Goal: Task Accomplishment & Management: Manage account settings

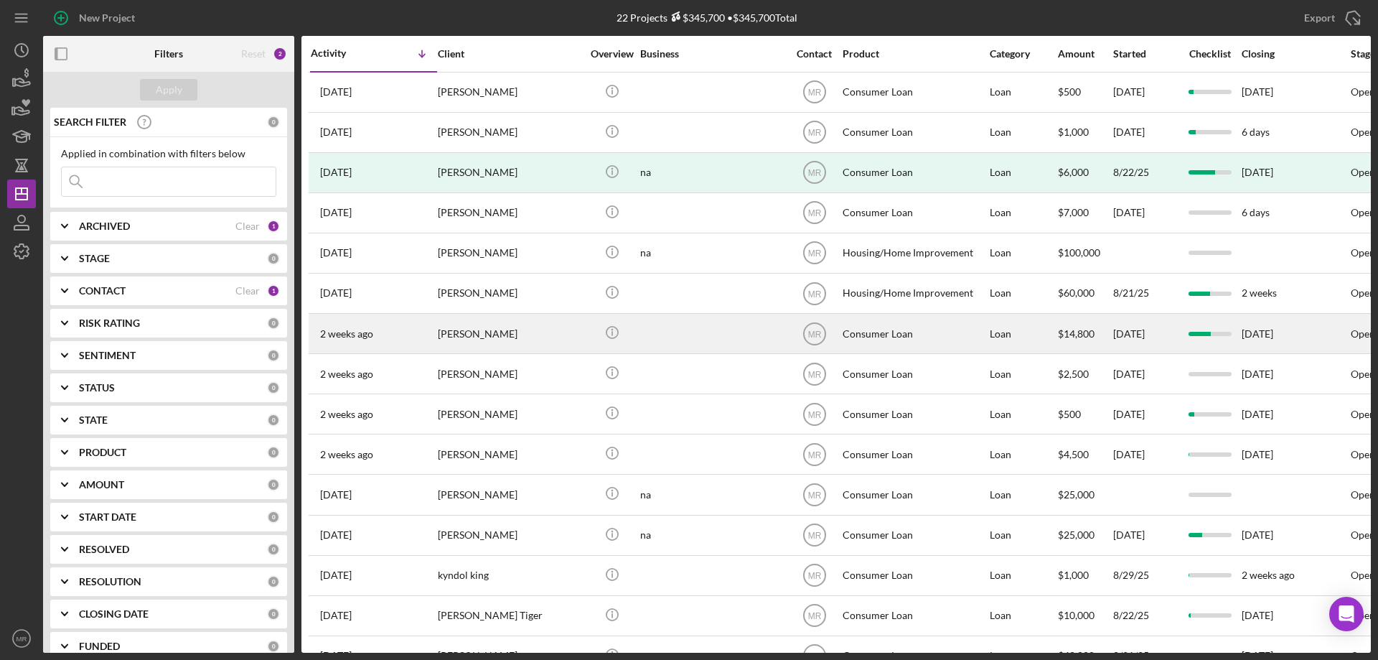
click at [705, 339] on div at bounding box center [712, 333] width 144 height 38
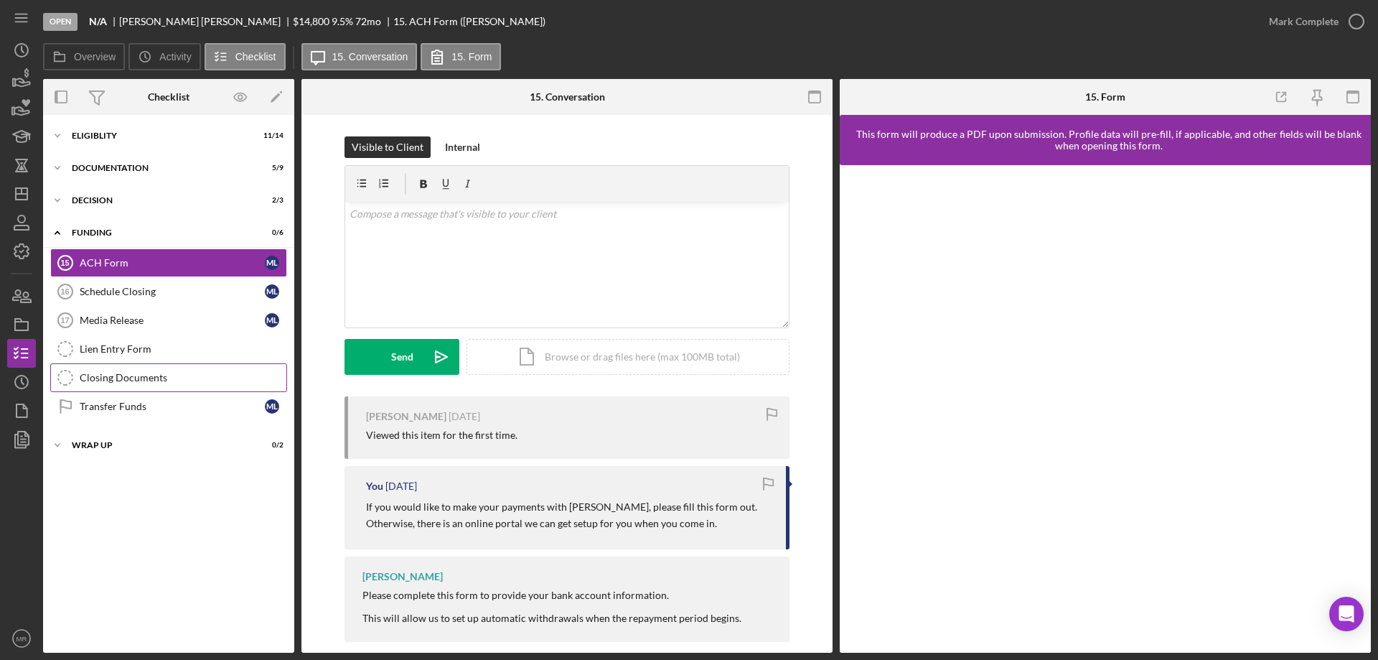
click at [116, 372] on div "Closing Documents" at bounding box center [183, 377] width 207 height 11
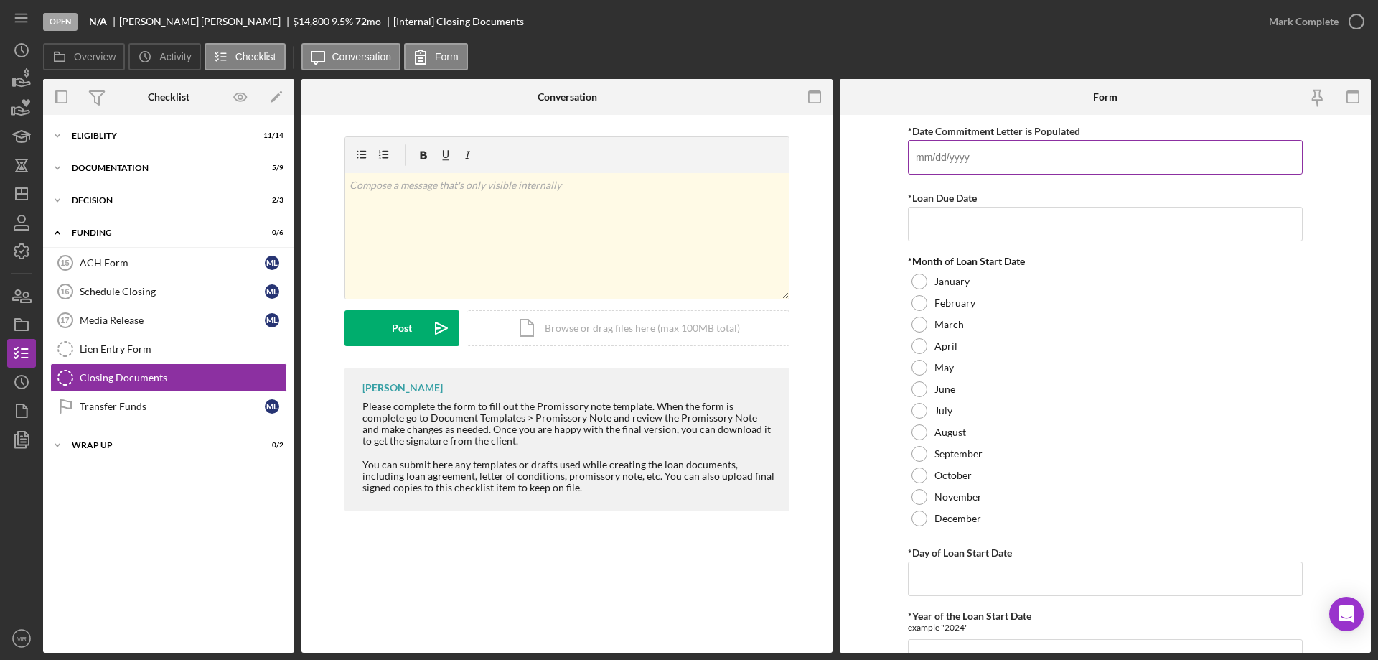
click at [939, 158] on input "*Date Commitment Letter is Populated" at bounding box center [1105, 157] width 395 height 34
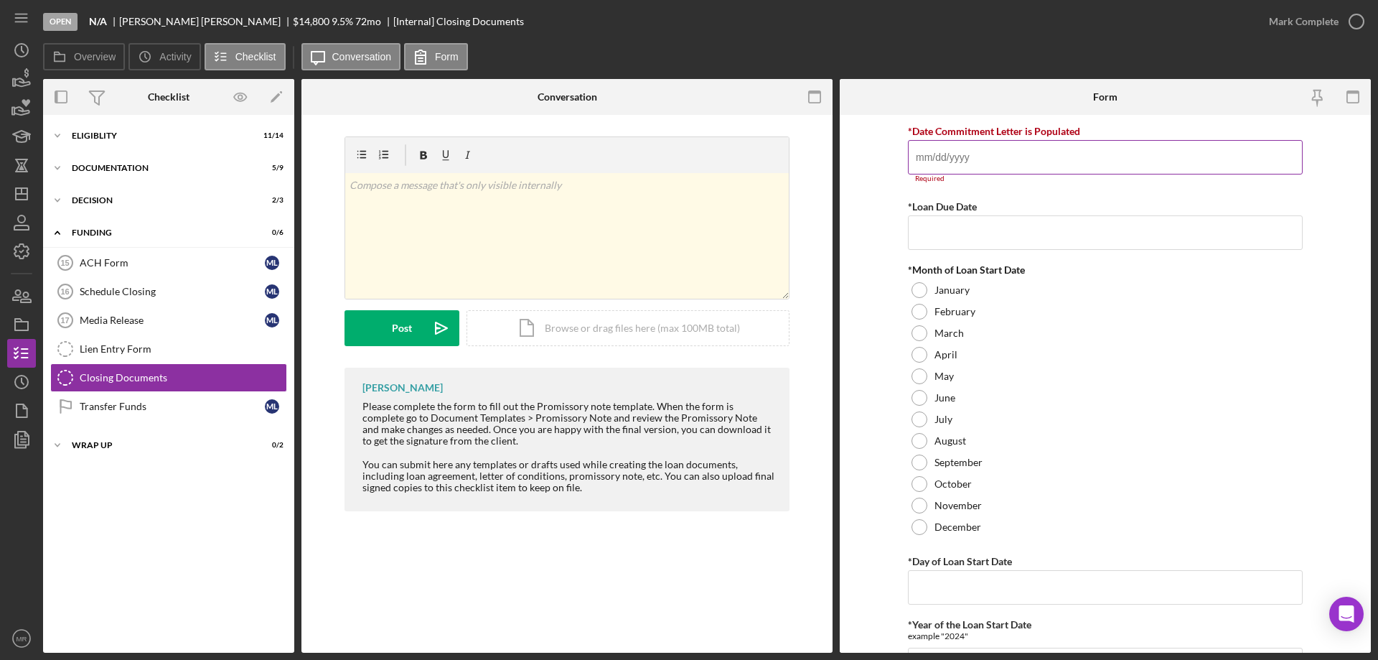
click at [936, 161] on input "*Date Commitment Letter is Populated" at bounding box center [1105, 157] width 395 height 34
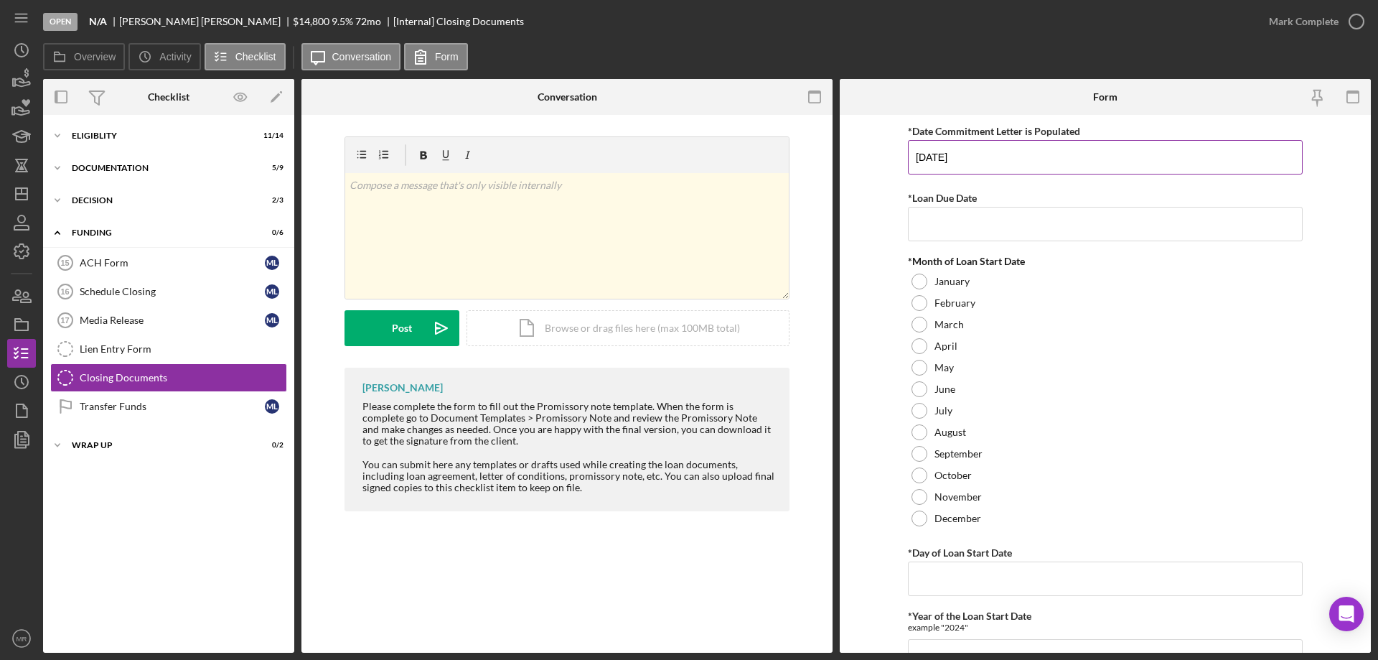
type input "[DATE]"
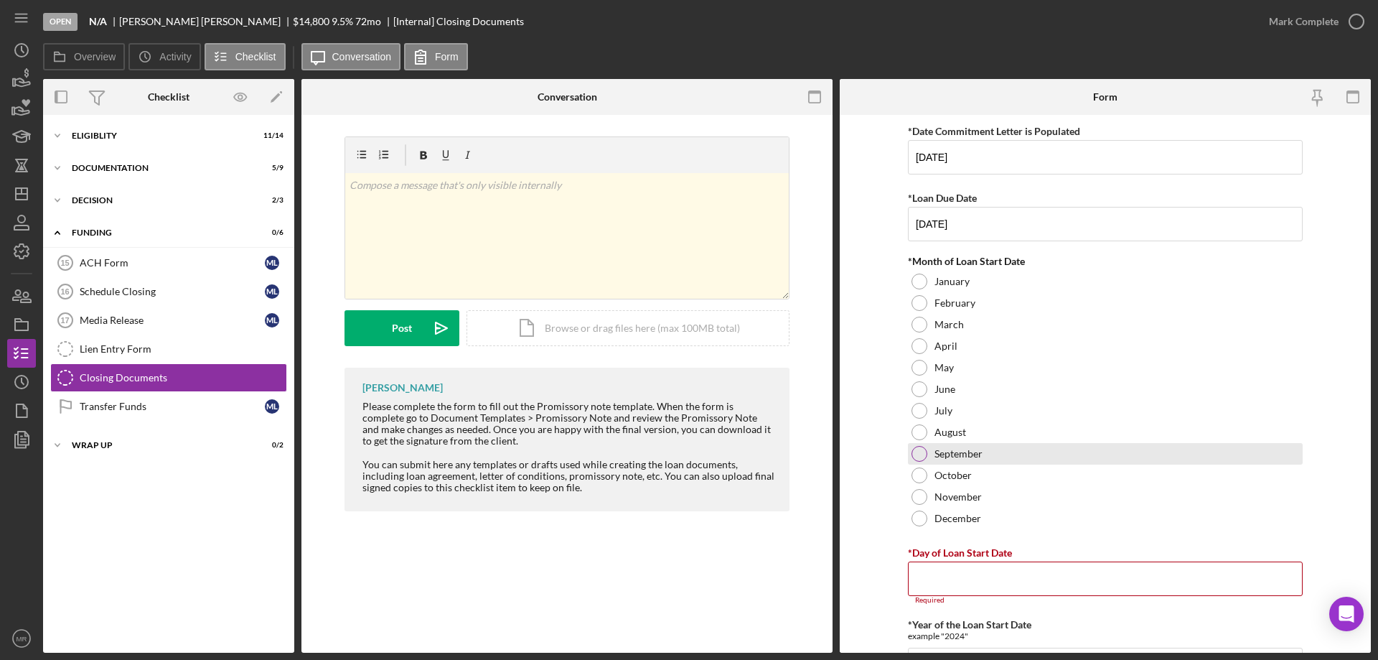
click at [919, 449] on div at bounding box center [919, 454] width 16 height 16
click at [939, 573] on input "*Day of Loan Start Date" at bounding box center [1105, 578] width 395 height 34
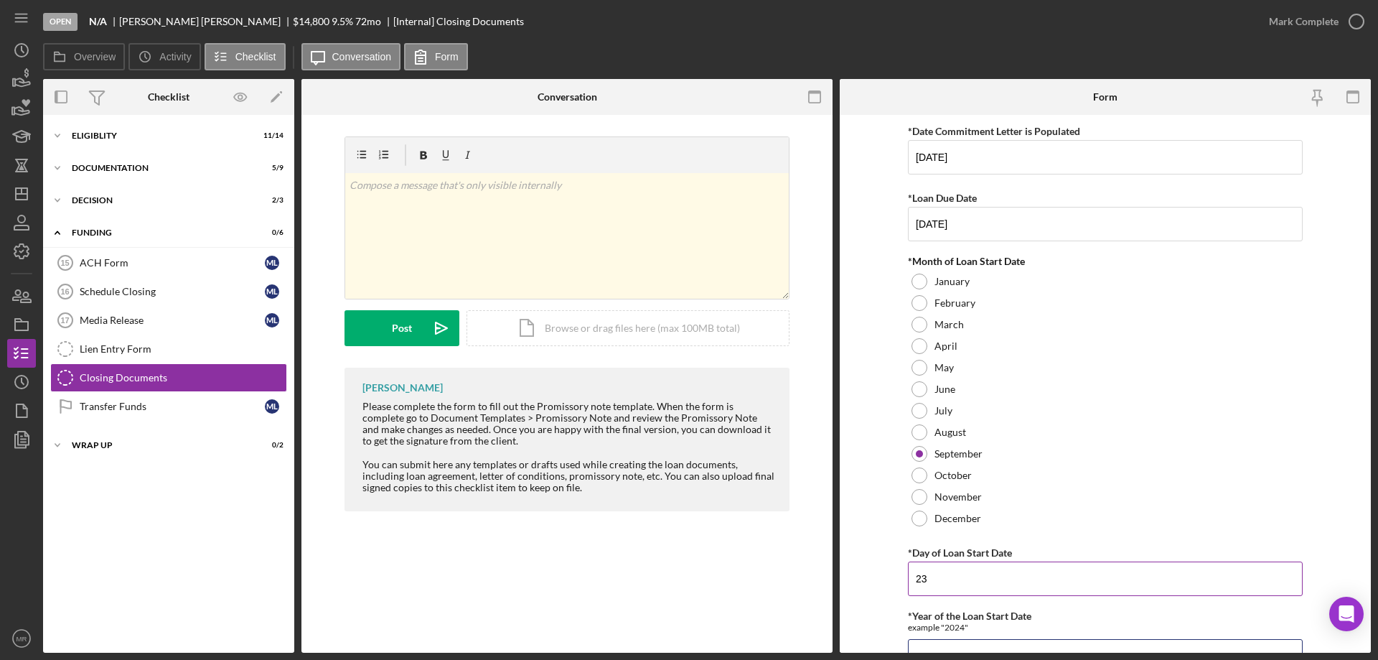
scroll to position [22, 0]
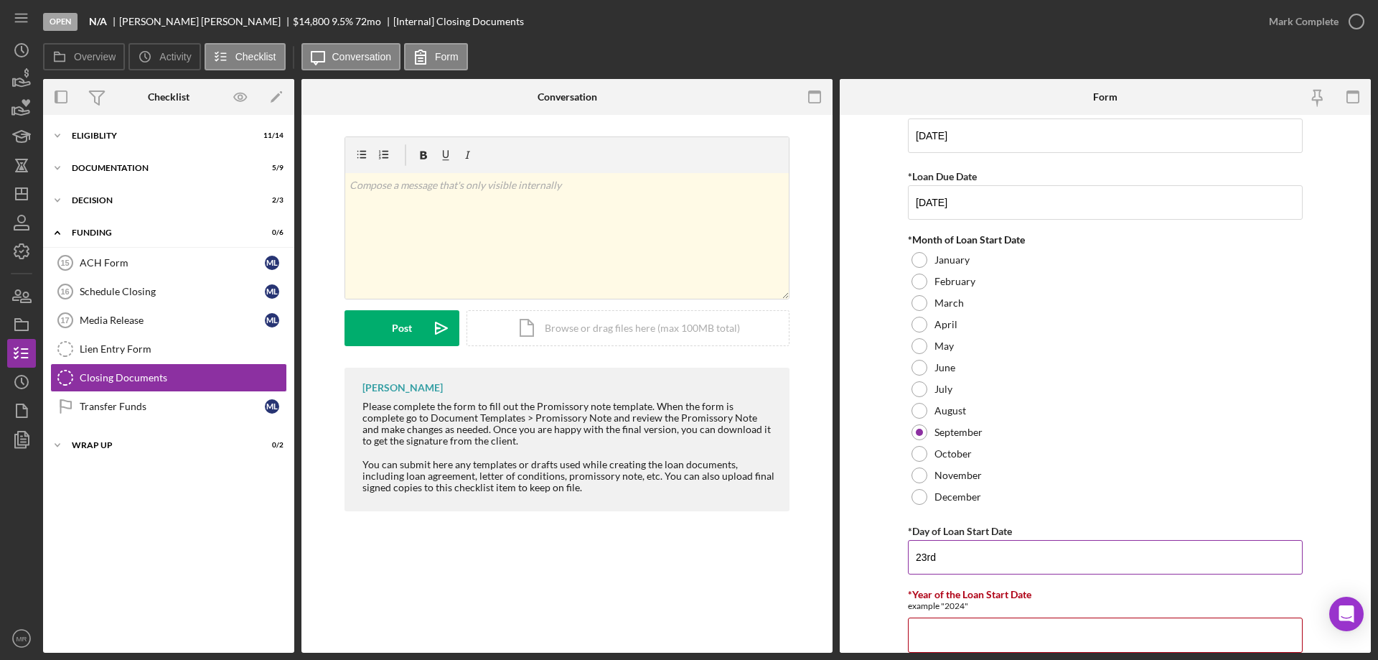
type input "23rd"
type input "2025"
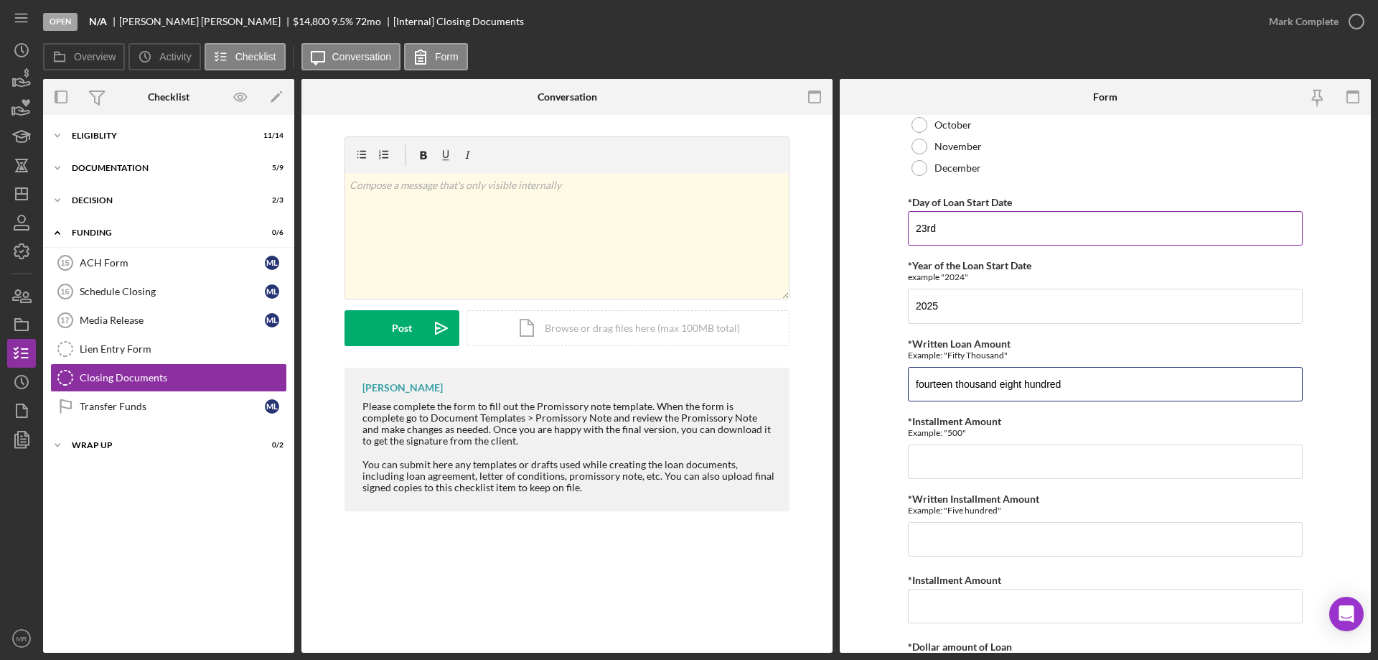
type input "fourteen thousand eight hundred"
type input "270.47"
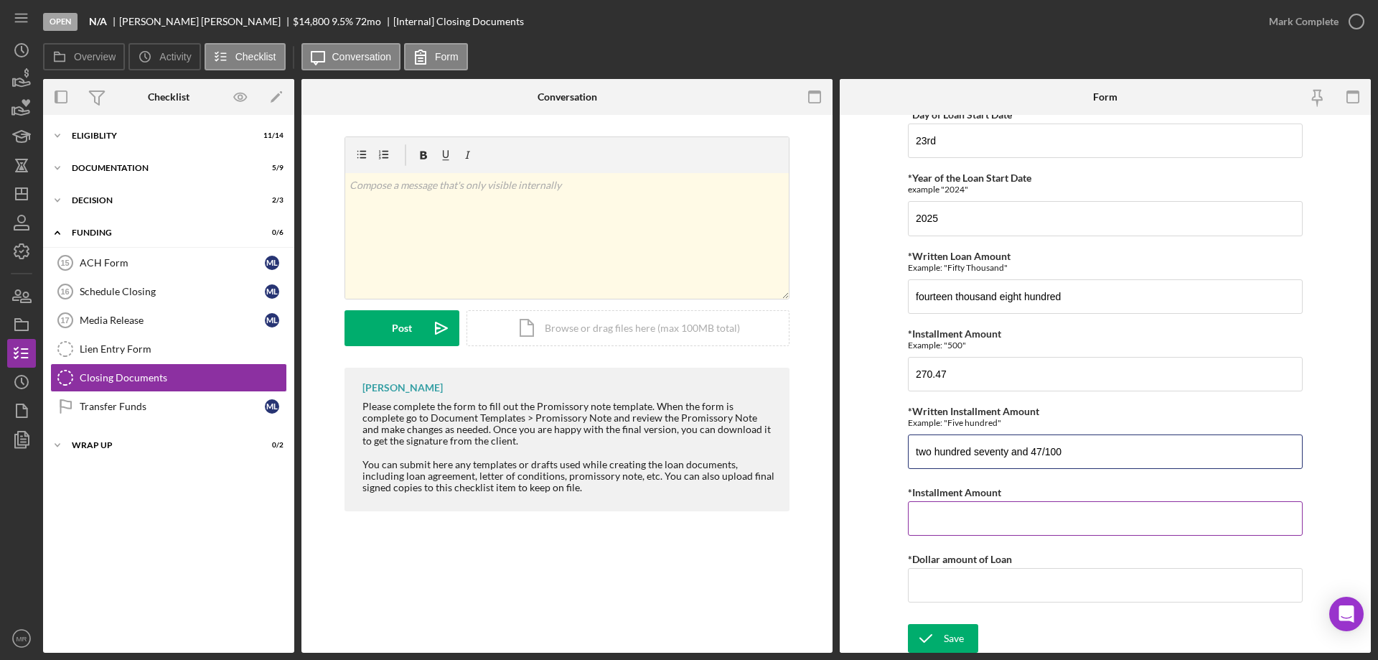
scroll to position [440, 0]
type input "two hundred seventy and 47/100"
click at [944, 513] on input "*Installment Amount" at bounding box center [1105, 516] width 395 height 34
type input "$270.47"
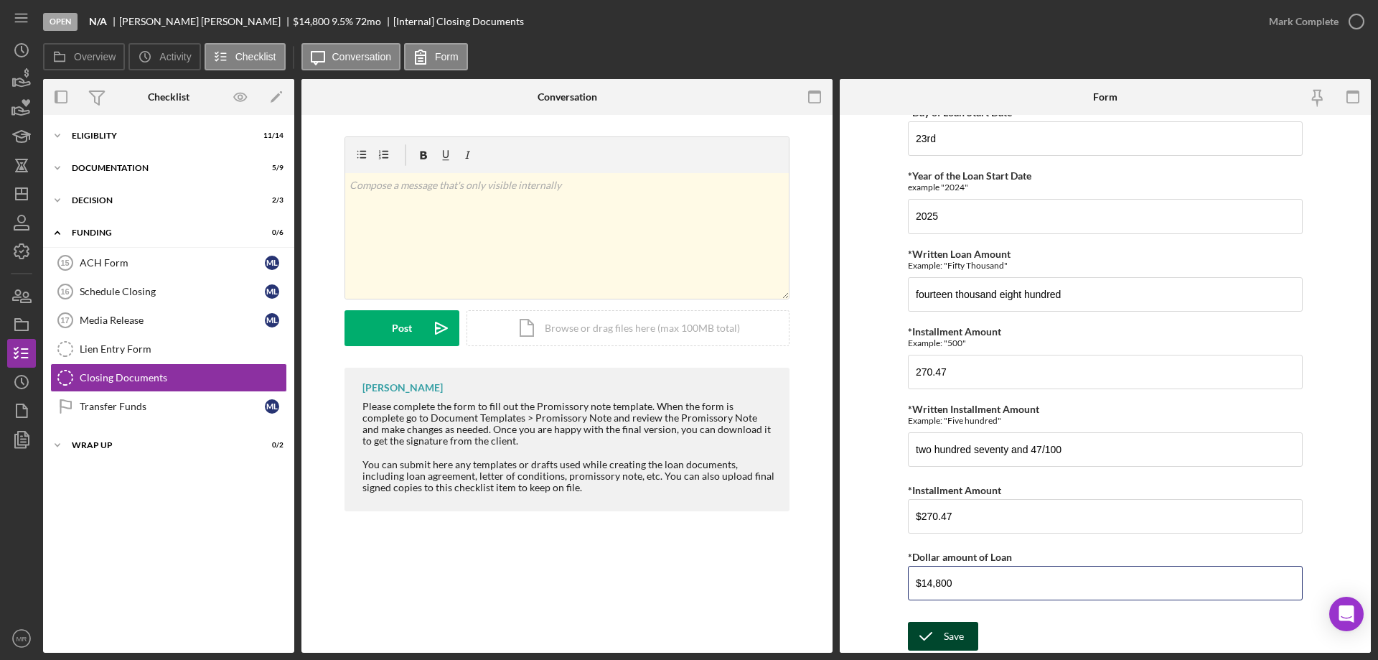
type input "$14,800"
click at [944, 632] on div "Save" at bounding box center [954, 635] width 20 height 29
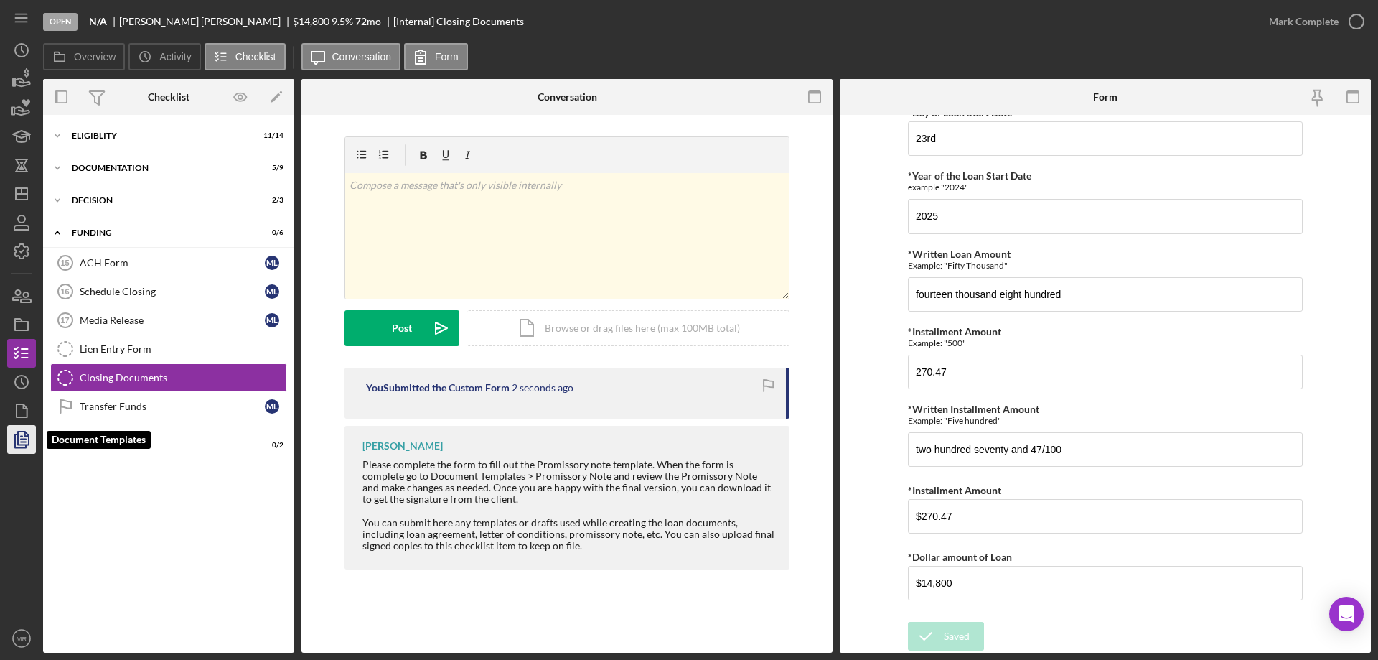
click at [17, 434] on polyline "button" at bounding box center [20, 440] width 11 height 13
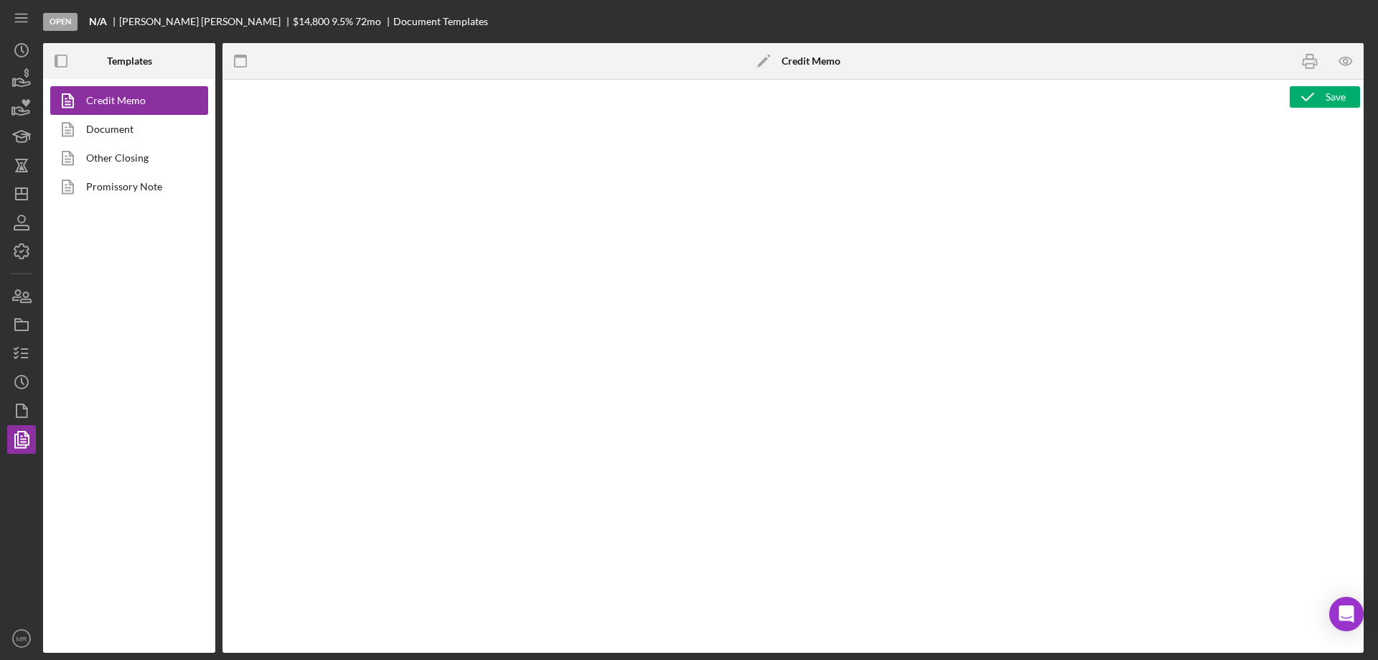
type textarea "<p style="margin: 0 0 10pt; line-height: 115%; font-size: 11pt; font-family: Ca…"
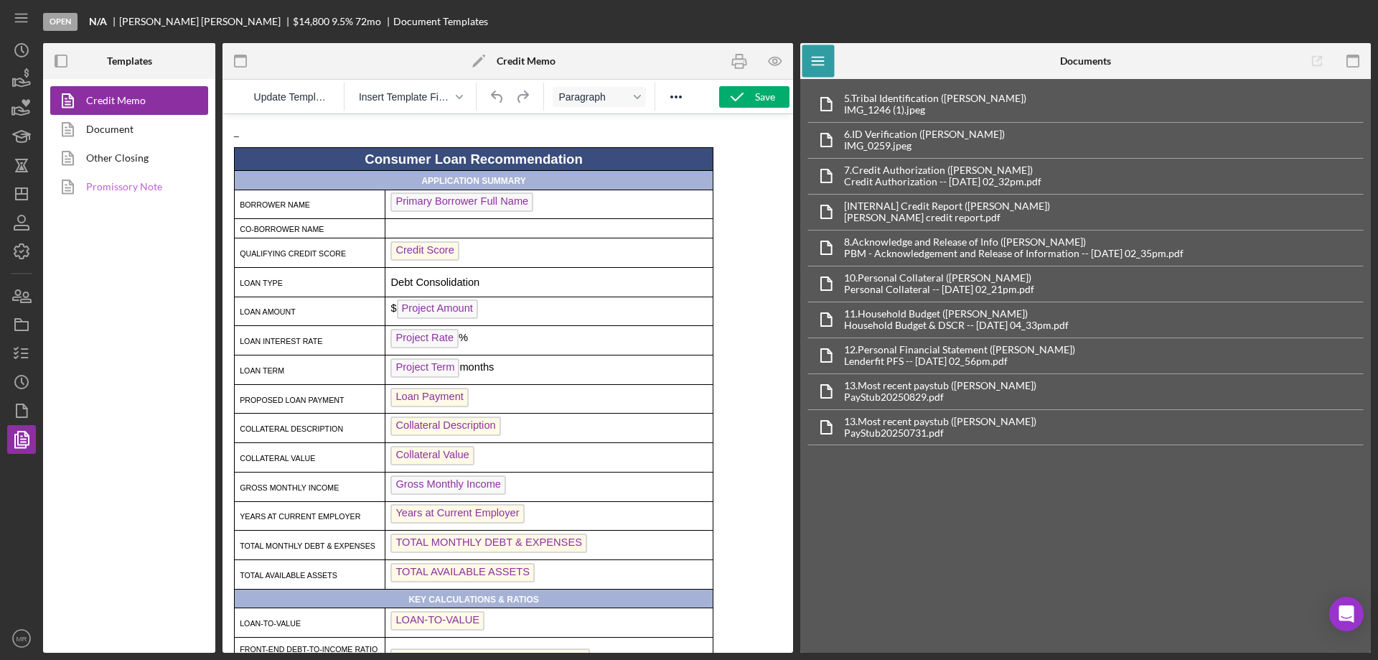
click at [124, 182] on link "Promissory Note" at bounding box center [125, 186] width 151 height 29
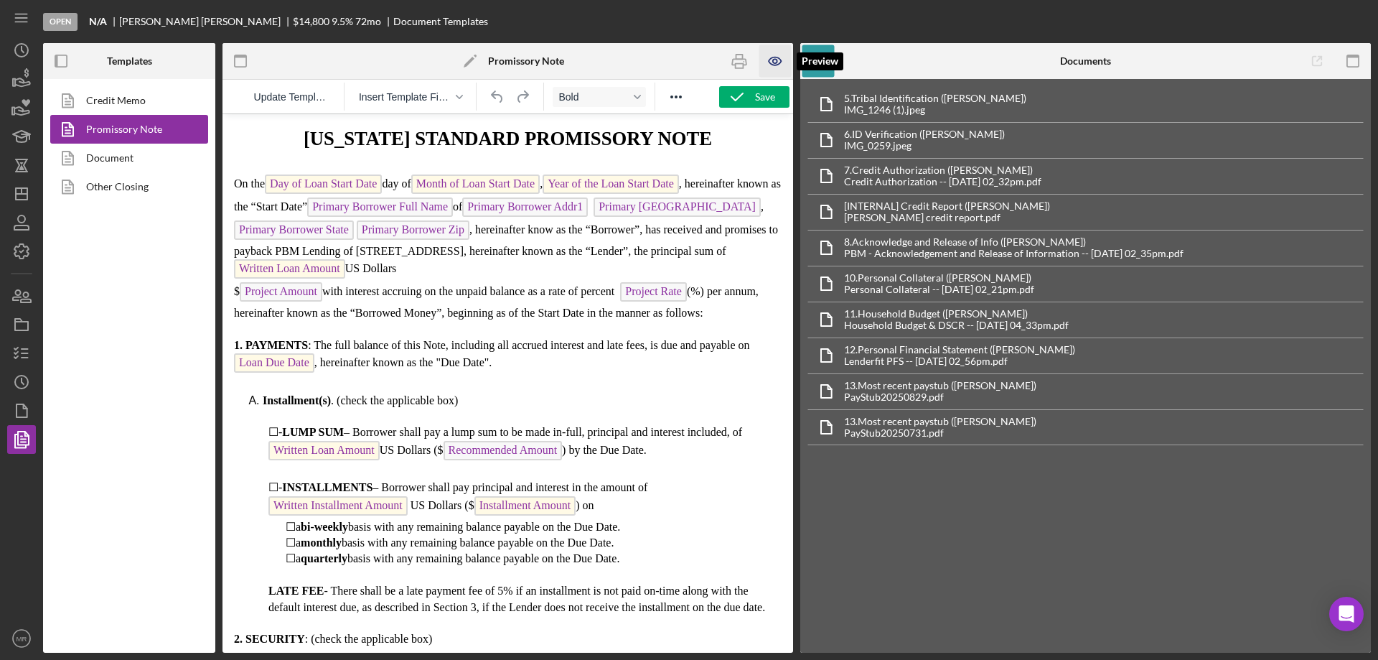
click at [774, 59] on icon "button" at bounding box center [775, 61] width 4 height 4
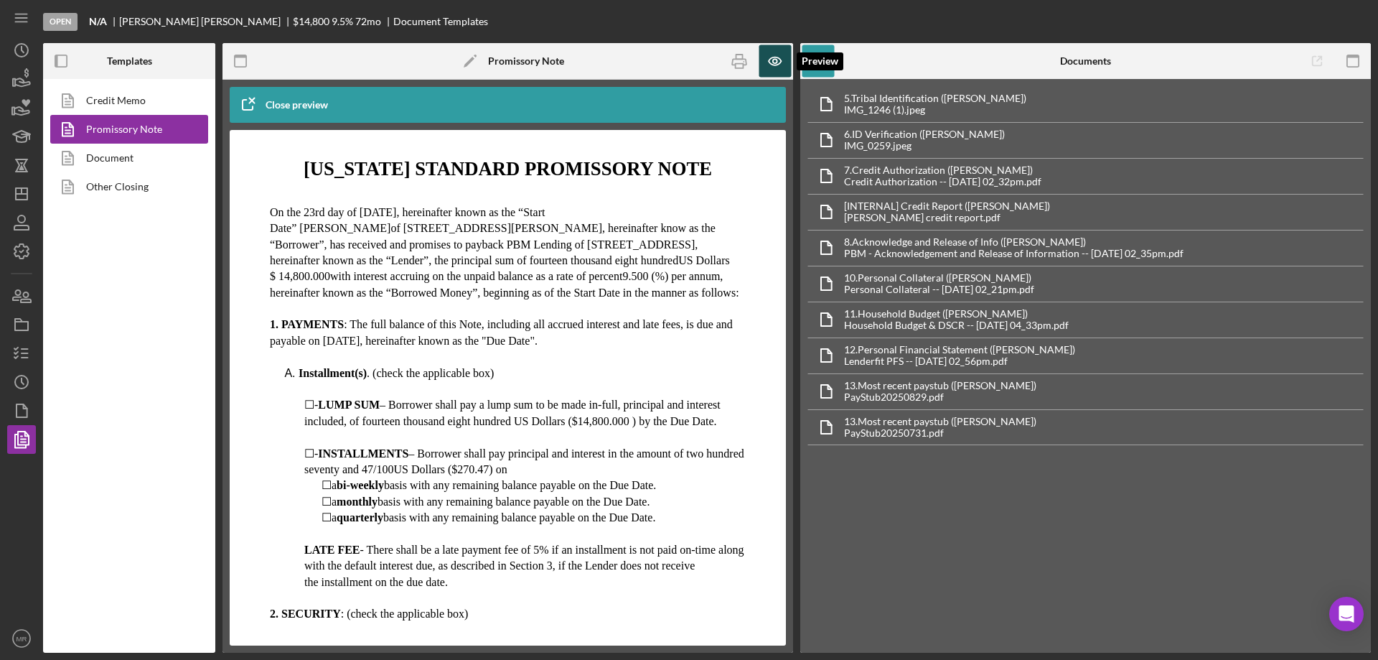
click at [774, 59] on icon "button" at bounding box center [775, 61] width 4 height 4
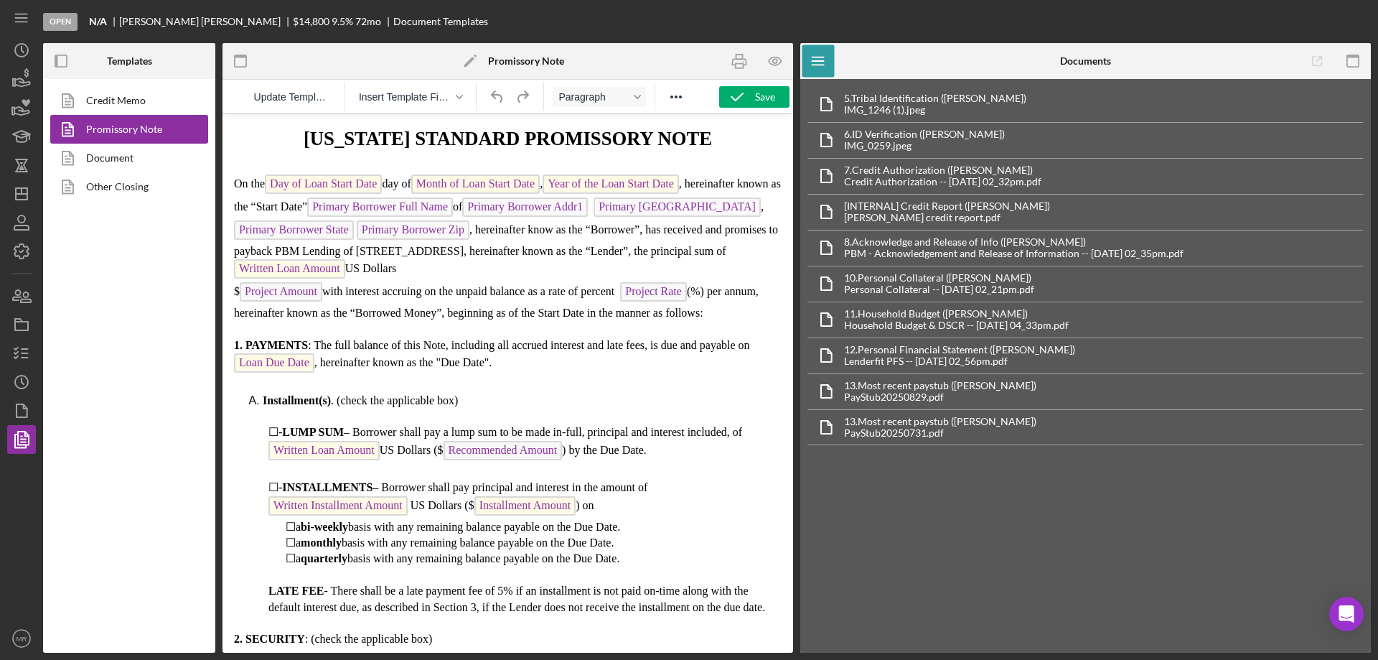
click at [327, 291] on span "with interest accruing on the unpaid balance as a rate of percent" at bounding box center [468, 291] width 292 height 12
click at [779, 65] on icon "button" at bounding box center [775, 61] width 32 height 32
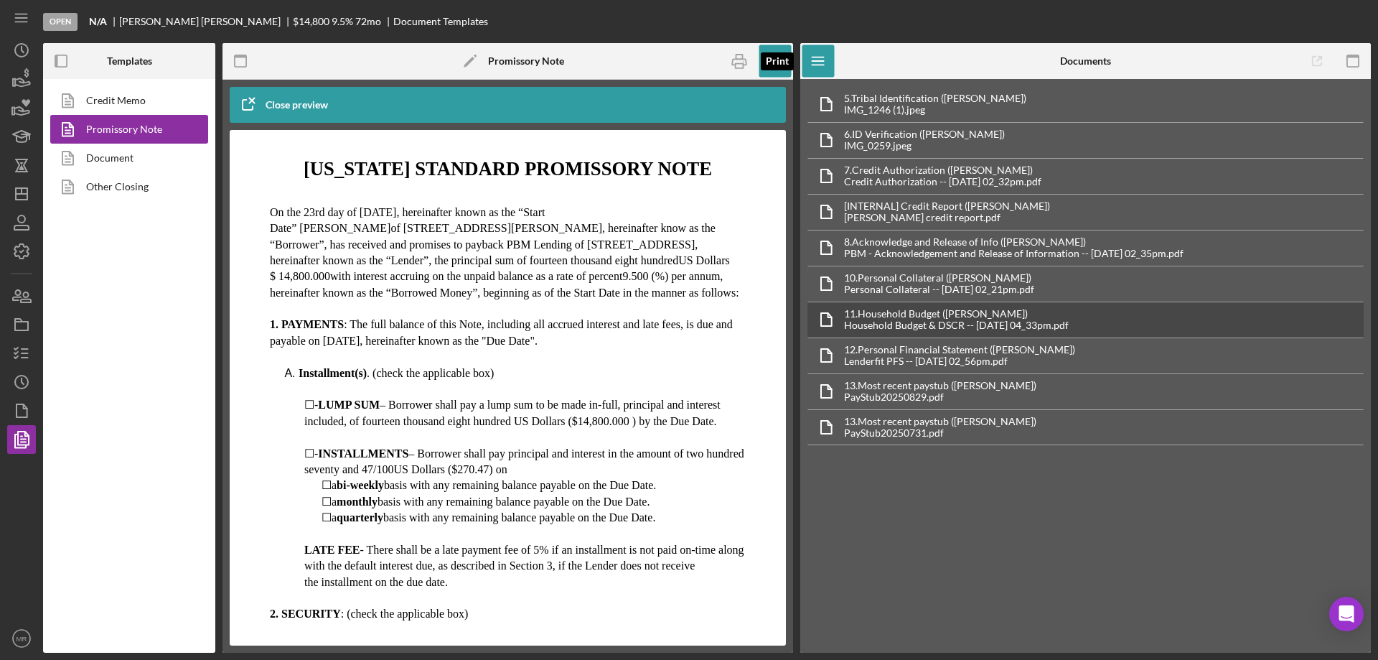
click at [738, 61] on icon "button" at bounding box center [739, 61] width 32 height 32
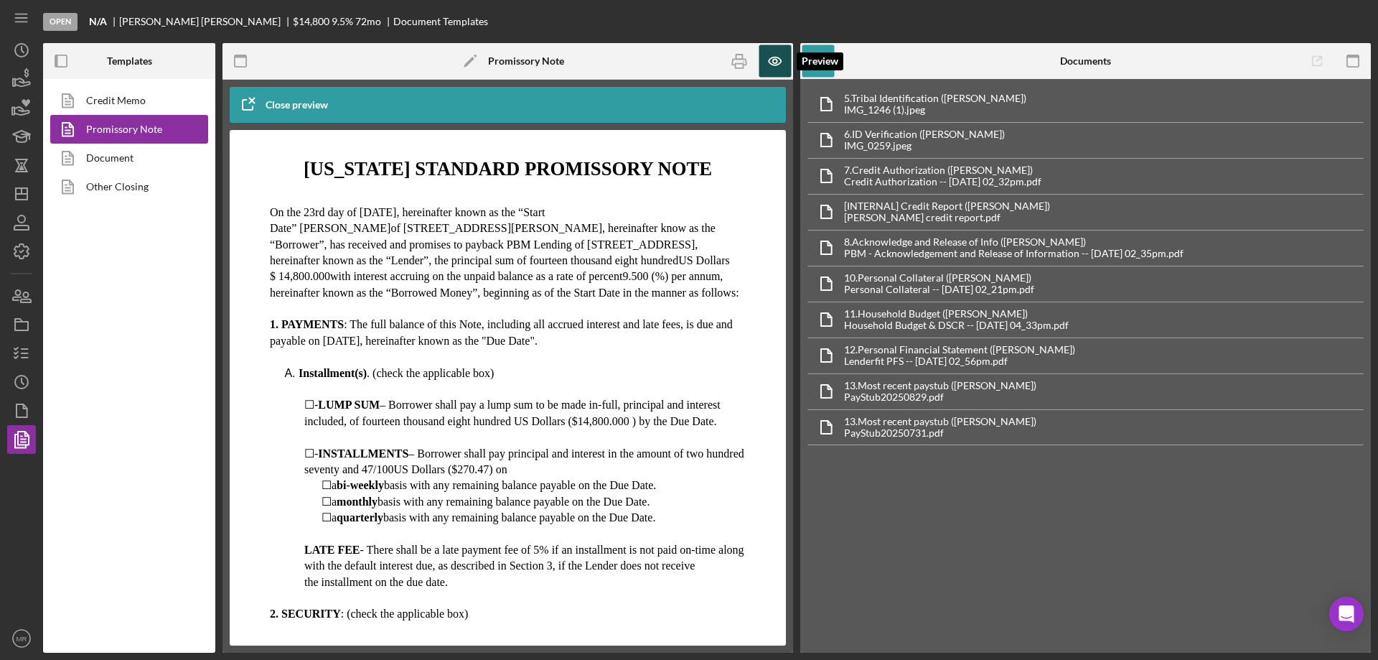
click at [777, 52] on icon "button" at bounding box center [775, 61] width 32 height 32
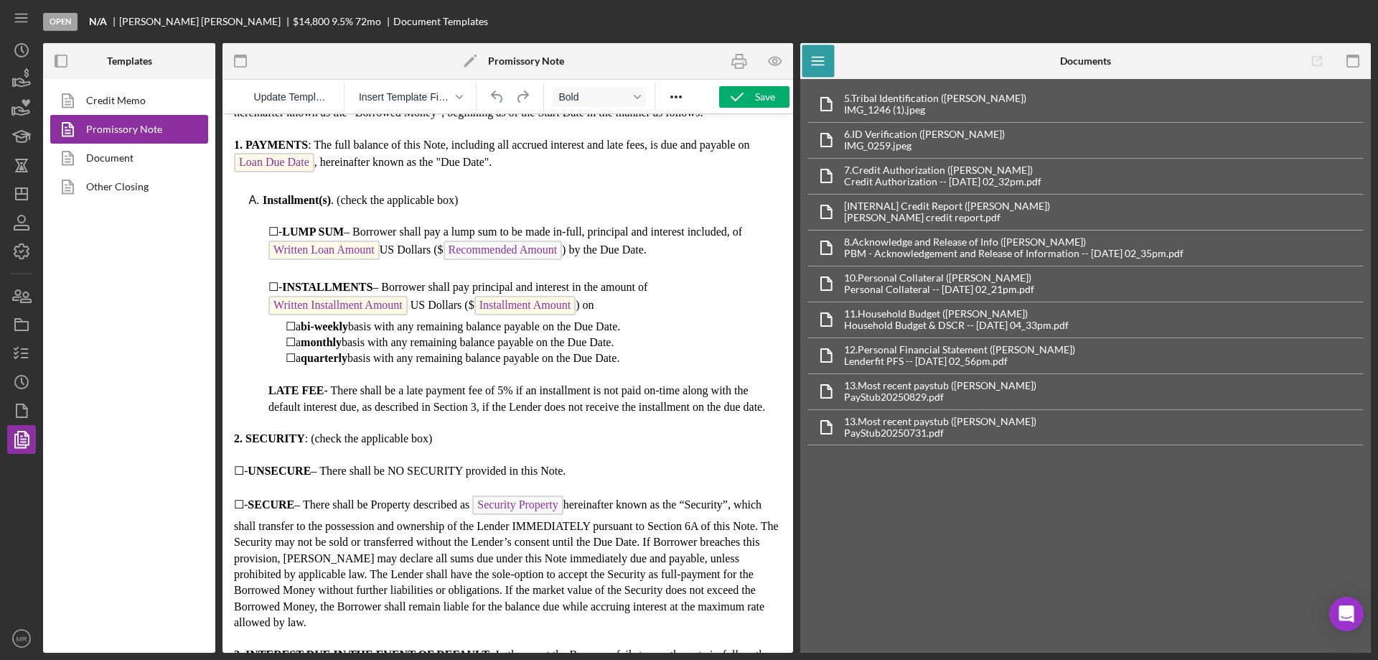
scroll to position [215, 0]
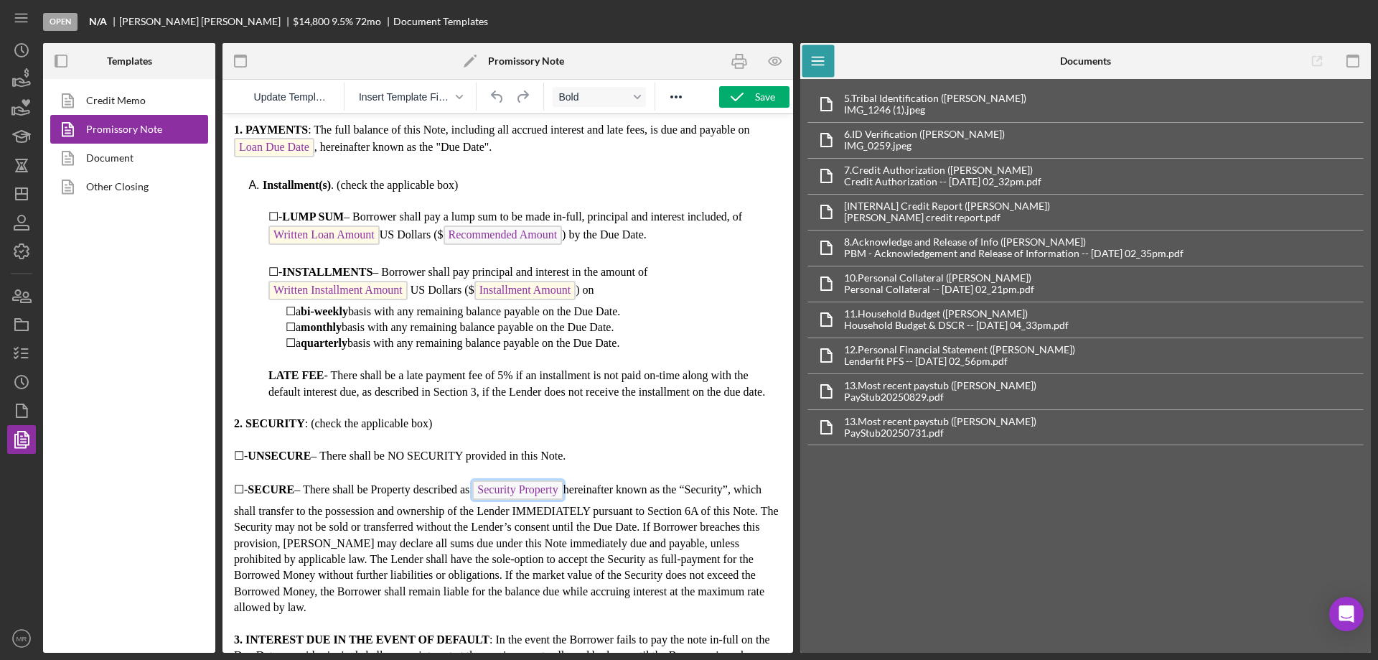
click at [513, 492] on span "Security Property" at bounding box center [517, 489] width 90 height 19
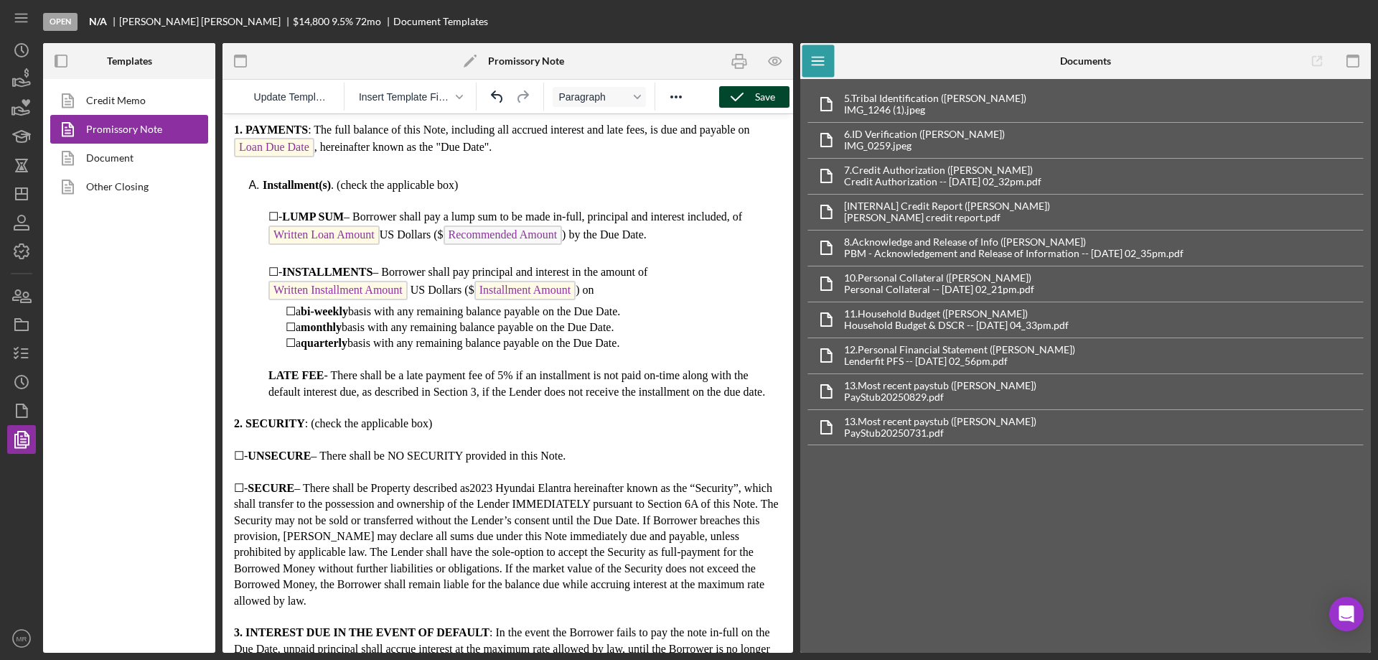
click at [756, 98] on div "Save" at bounding box center [765, 97] width 20 height 22
click at [738, 57] on icon "button" at bounding box center [739, 61] width 32 height 32
click at [108, 160] on link "Document" at bounding box center [125, 158] width 151 height 29
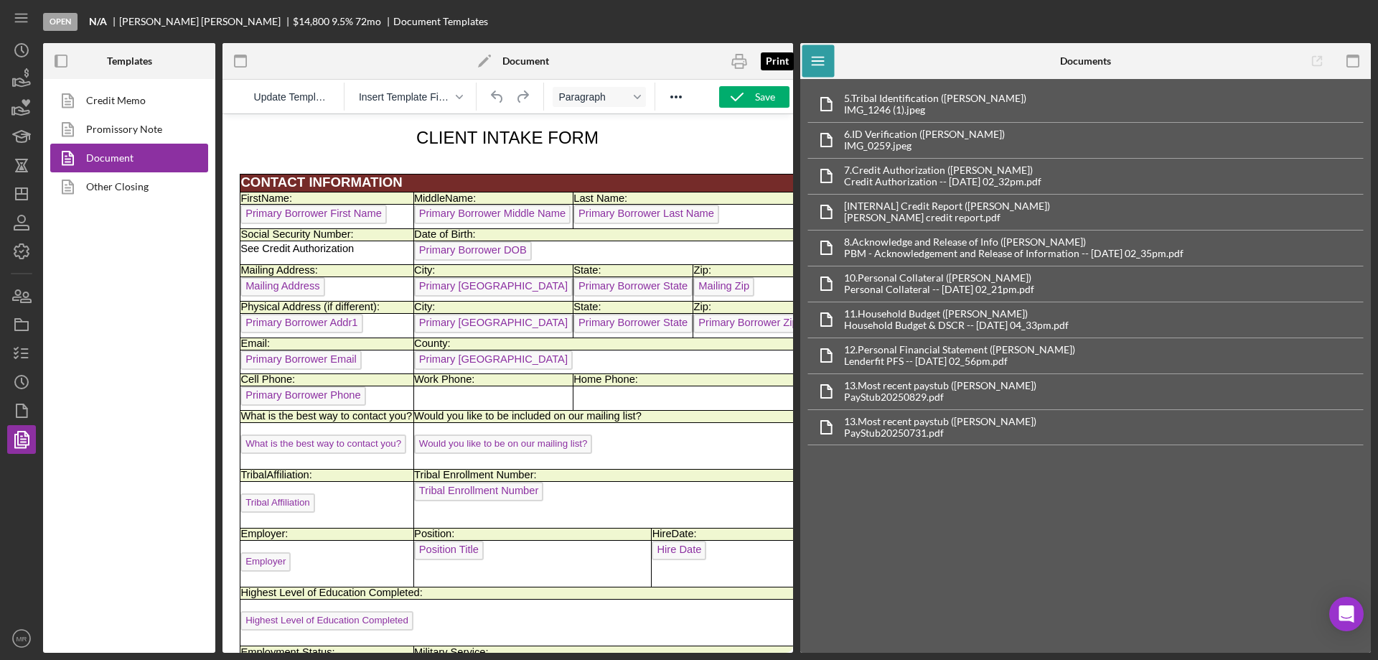
drag, startPoint x: 739, startPoint y: 56, endPoint x: 1070, endPoint y: 591, distance: 628.7
click at [739, 55] on icon "button" at bounding box center [739, 61] width 32 height 32
click at [21, 403] on icon "button" at bounding box center [22, 411] width 36 height 36
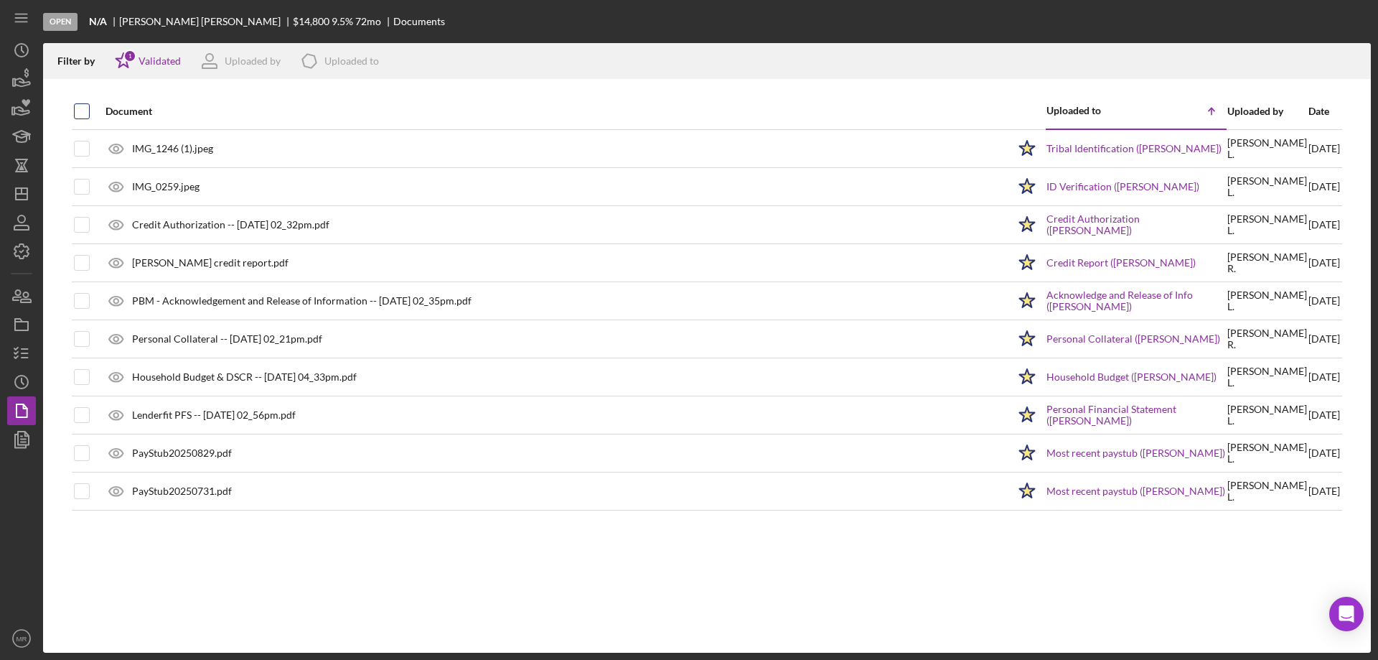
click at [84, 111] on input "checkbox" at bounding box center [82, 111] width 14 height 14
checkbox input "true"
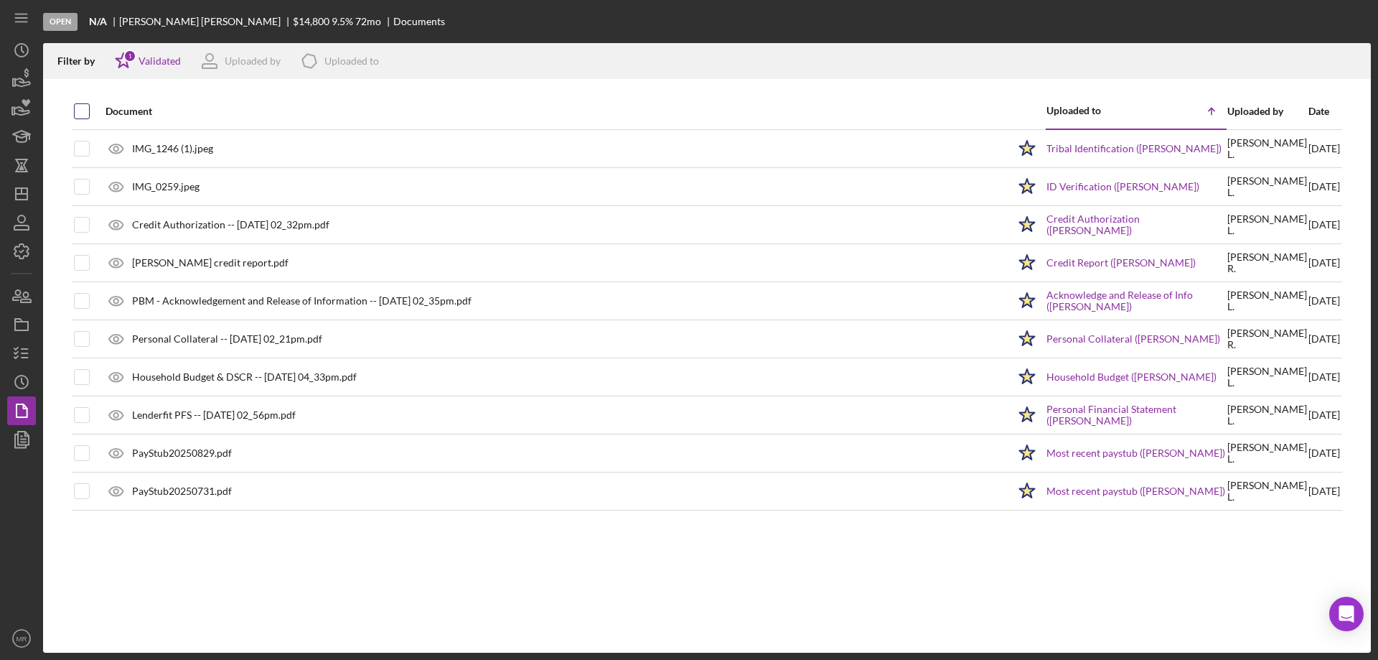
checkbox input "true"
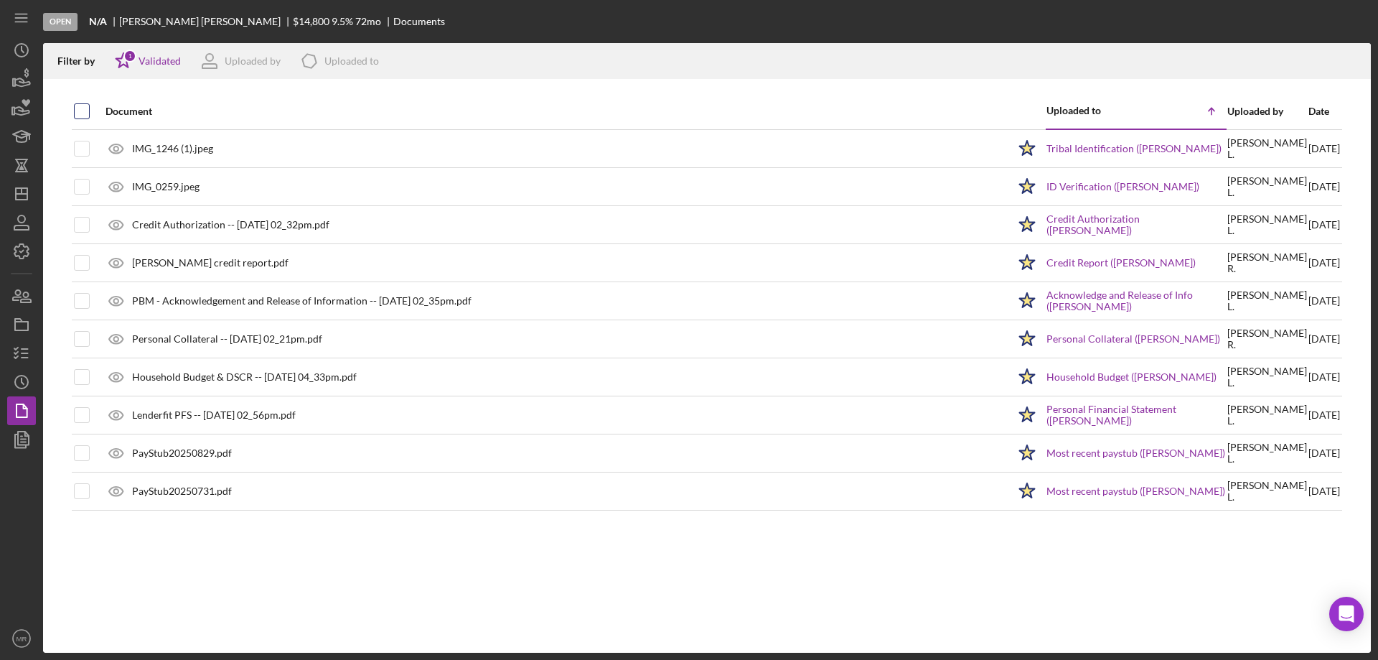
checkbox input "true"
click at [1349, 59] on icon "Icon/Download" at bounding box center [1353, 61] width 32 height 32
click at [15, 352] on icon "button" at bounding box center [22, 353] width 36 height 36
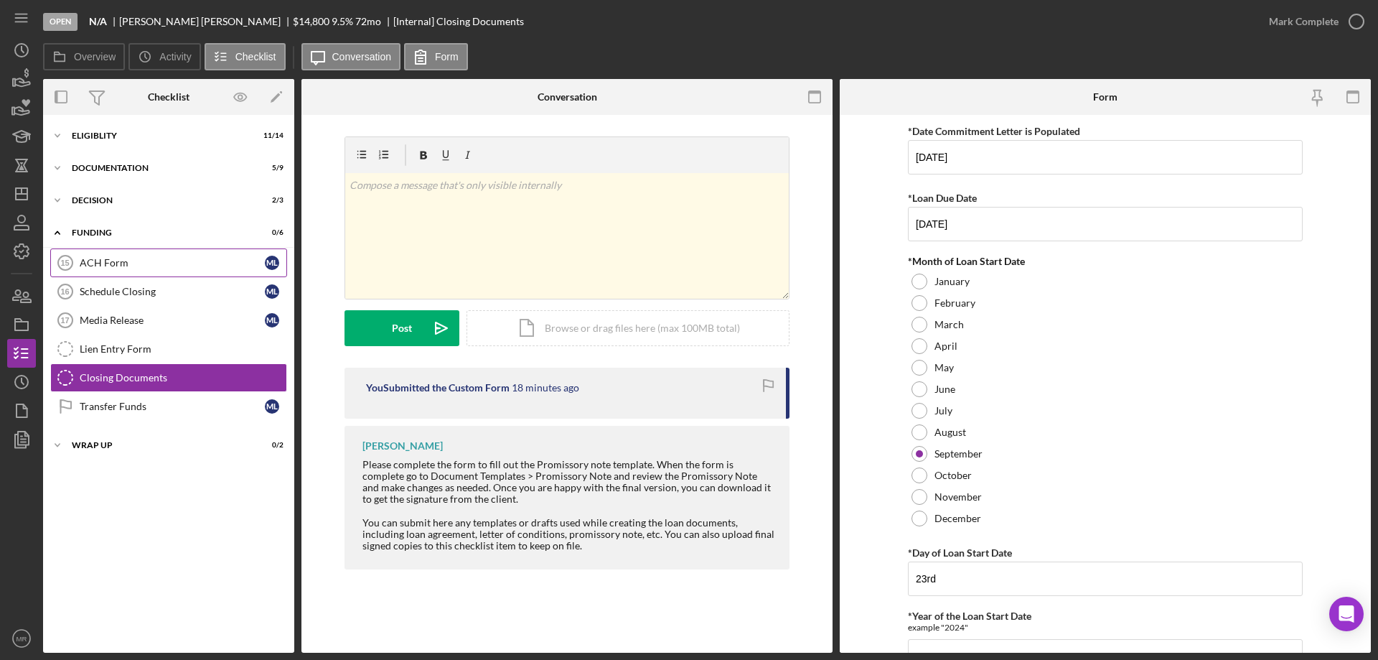
click at [110, 260] on div "ACH Form" at bounding box center [172, 262] width 185 height 11
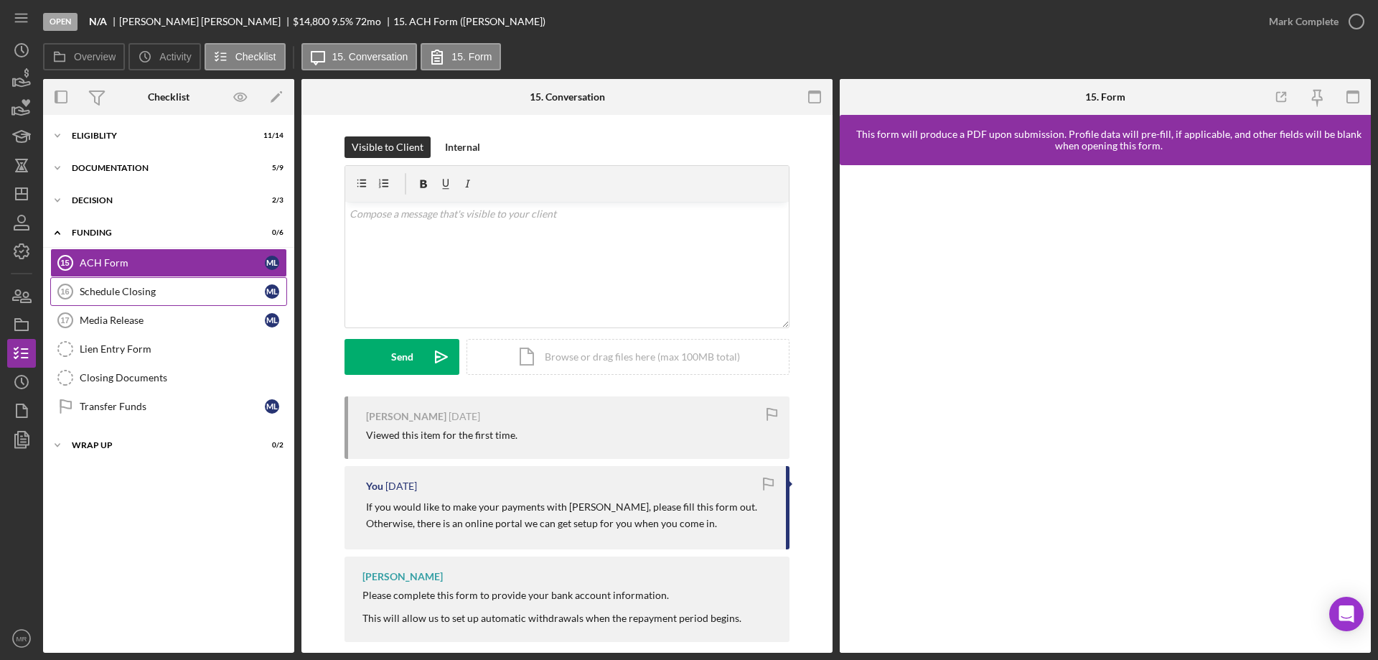
click at [113, 289] on div "Schedule Closing" at bounding box center [172, 291] width 185 height 11
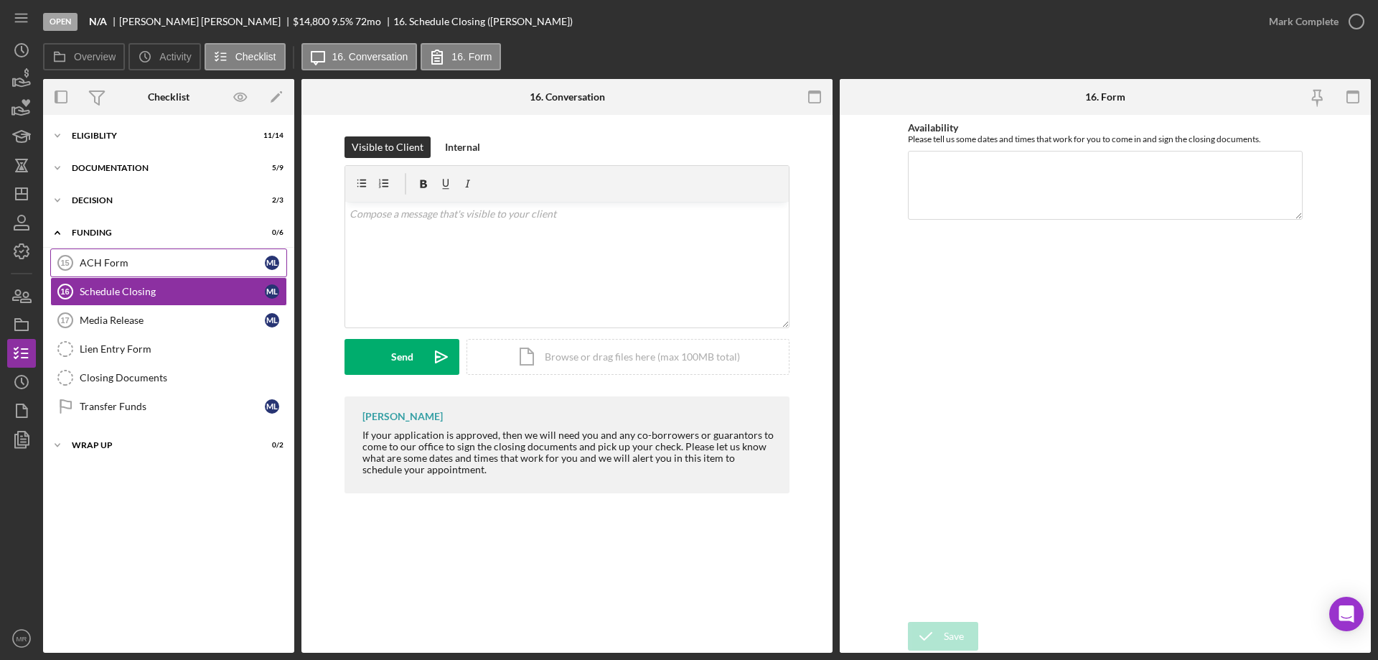
click at [114, 263] on div "ACH Form" at bounding box center [172, 262] width 185 height 11
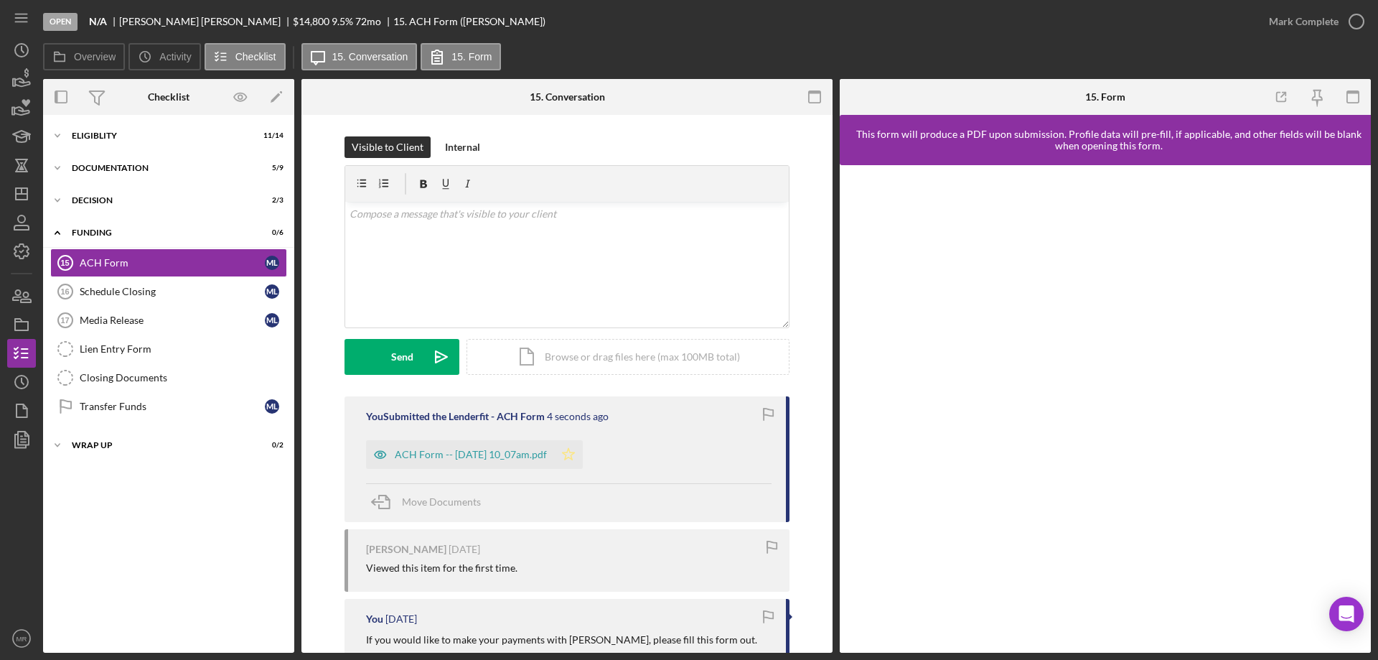
click at [583, 457] on icon "Icon/Star" at bounding box center [568, 454] width 29 height 29
click at [491, 449] on div "ACH Form -- [DATE] 10_07am.pdf" at bounding box center [471, 454] width 152 height 11
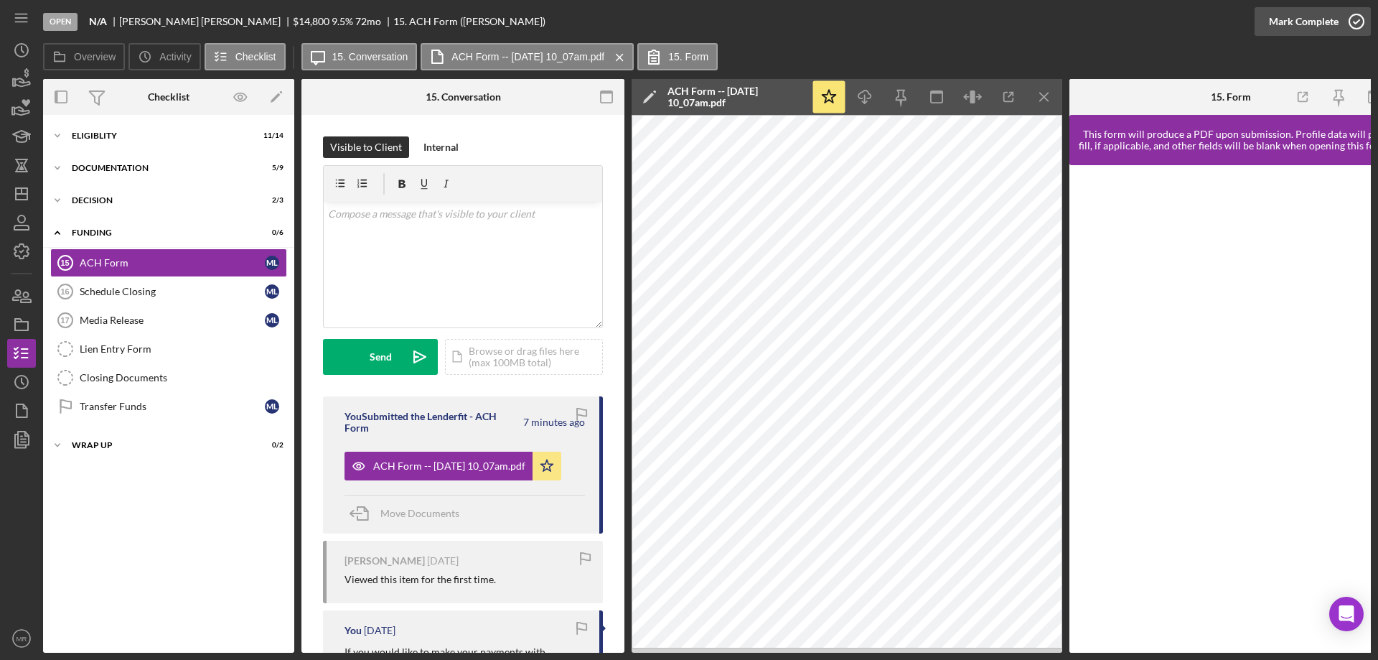
click at [1364, 20] on icon "button" at bounding box center [1356, 22] width 36 height 36
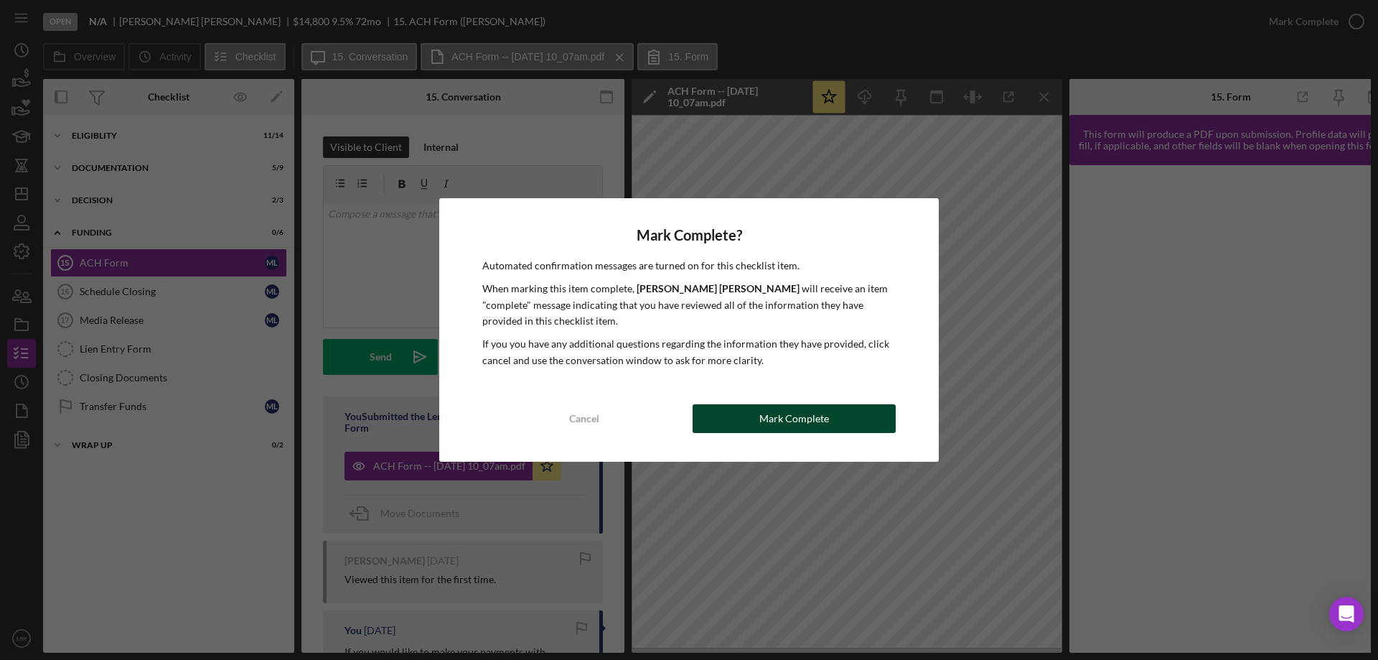
click at [817, 420] on div "Mark Complete" at bounding box center [794, 418] width 70 height 29
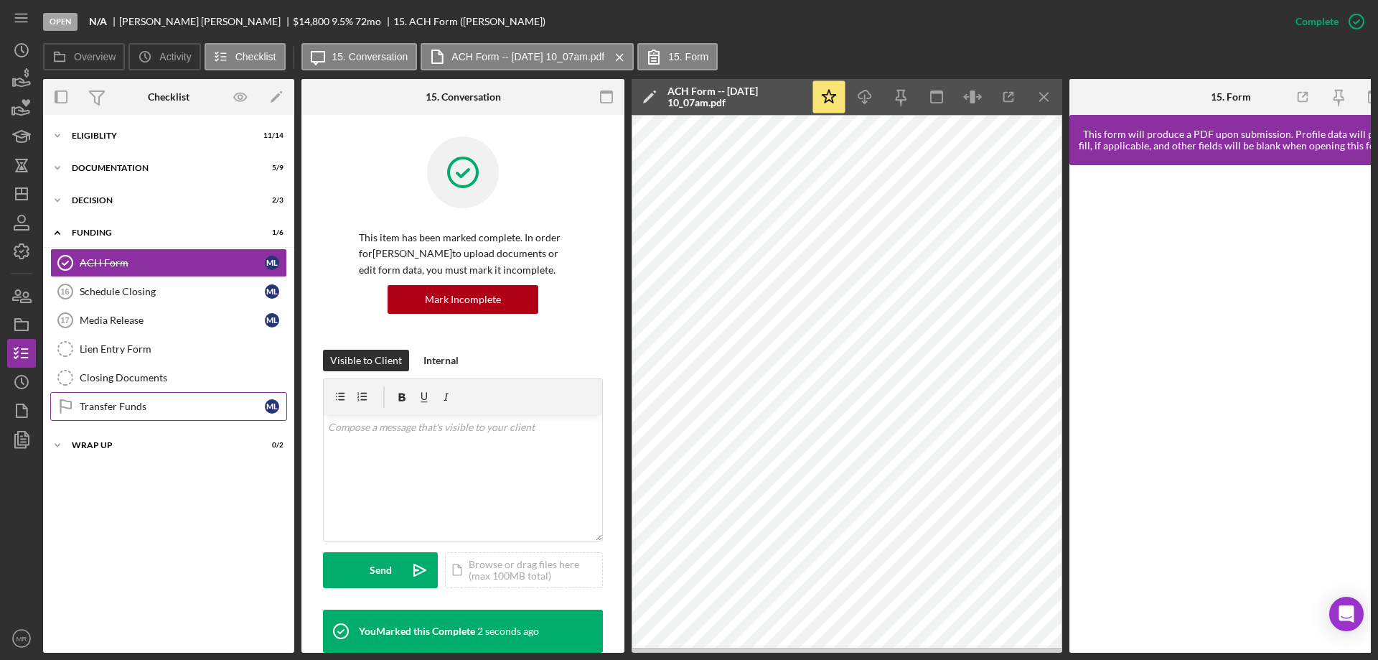
click at [113, 403] on div "Transfer Funds" at bounding box center [172, 405] width 185 height 11
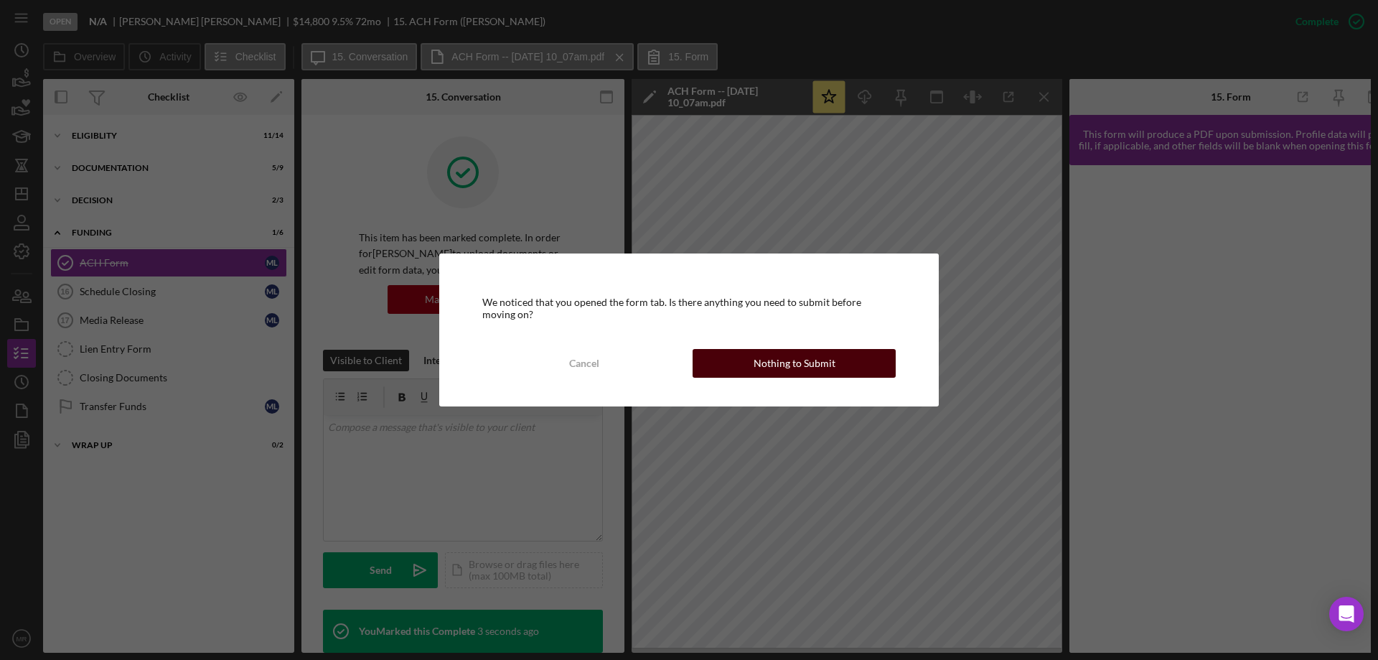
click at [760, 350] on div "Nothing to Submit" at bounding box center [795, 363] width 82 height 29
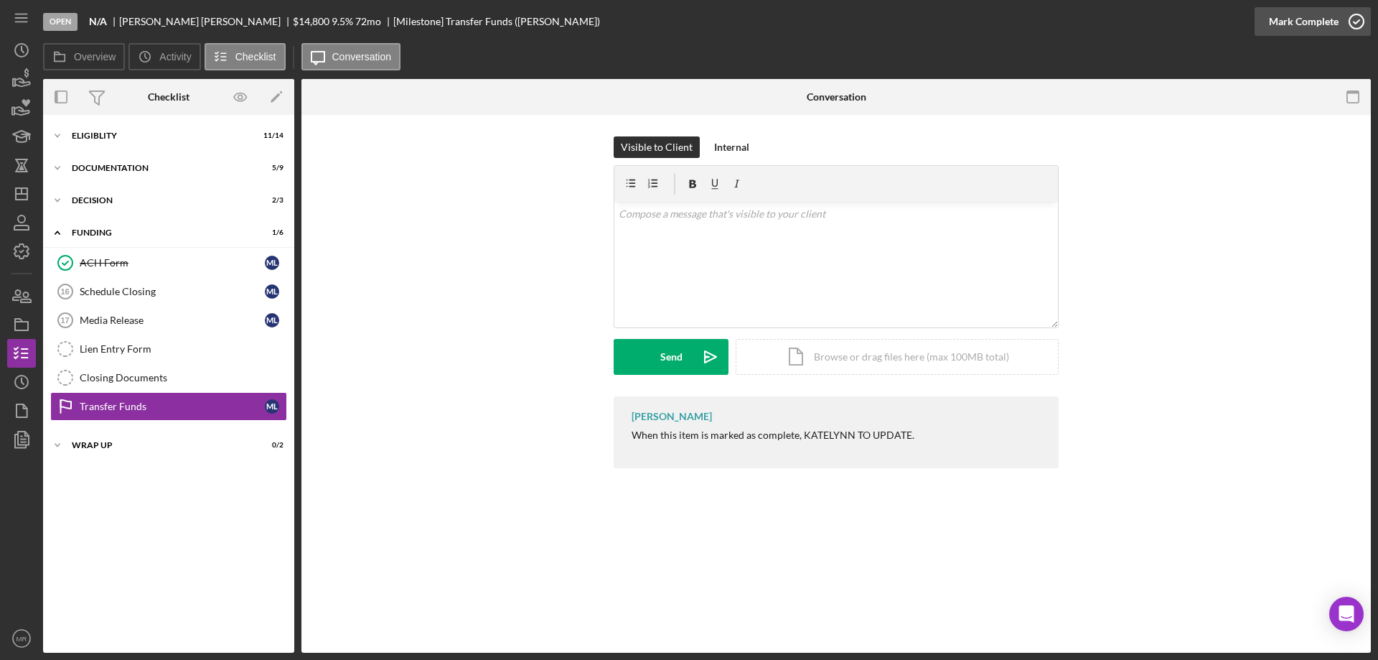
click at [1350, 22] on icon "button" at bounding box center [1356, 22] width 36 height 36
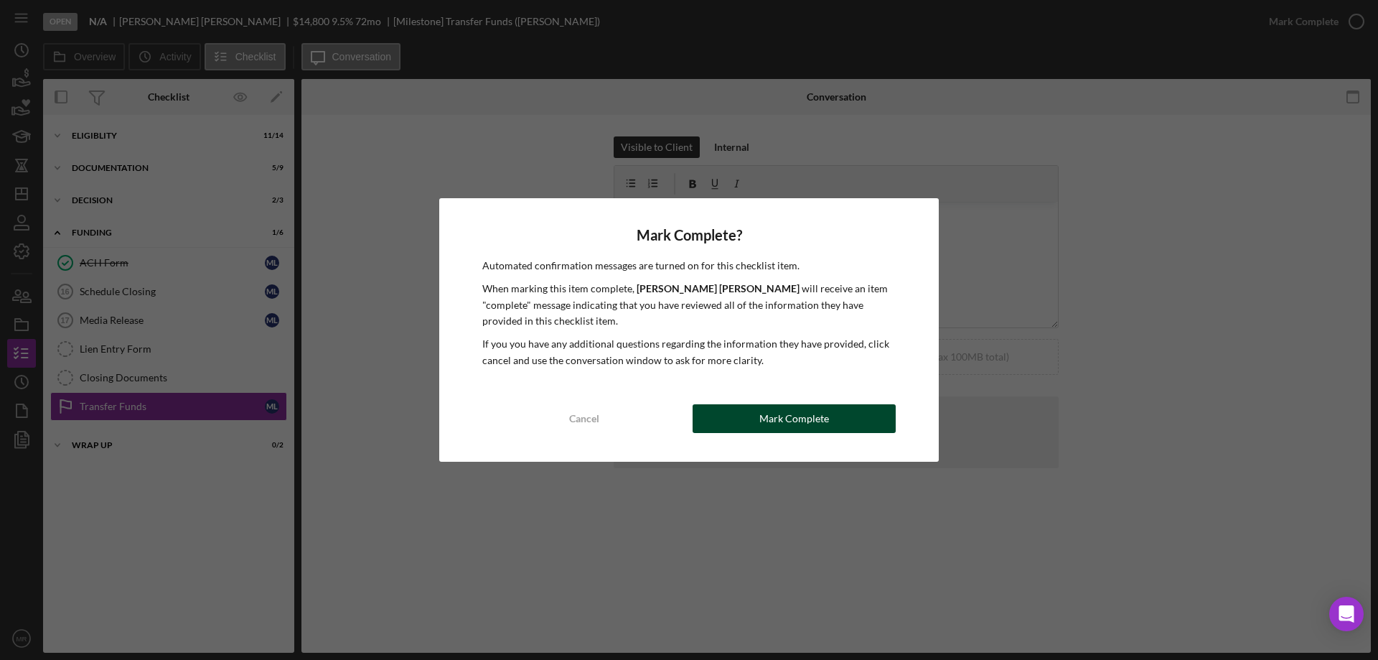
click at [808, 416] on div "Mark Complete" at bounding box center [794, 418] width 70 height 29
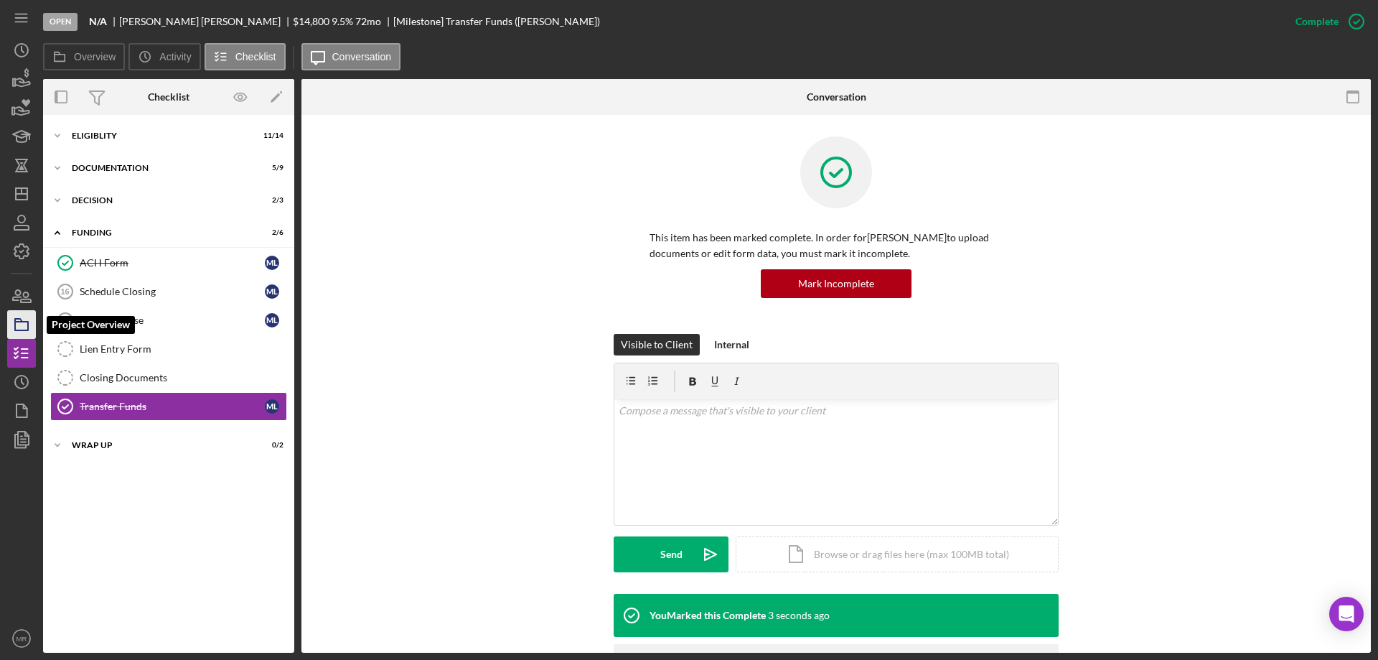
click at [22, 321] on polygon "button" at bounding box center [18, 320] width 7 height 3
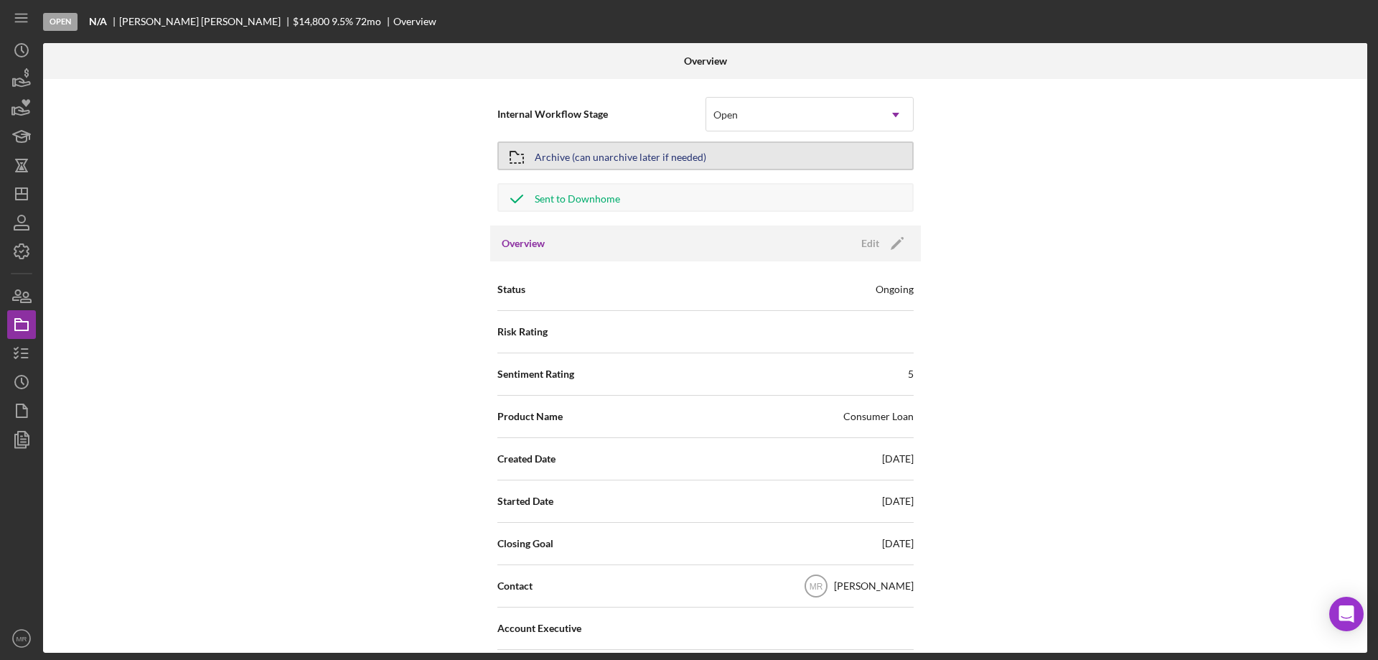
click at [647, 149] on div "Archive (can unarchive later if needed)" at bounding box center [621, 156] width 172 height 26
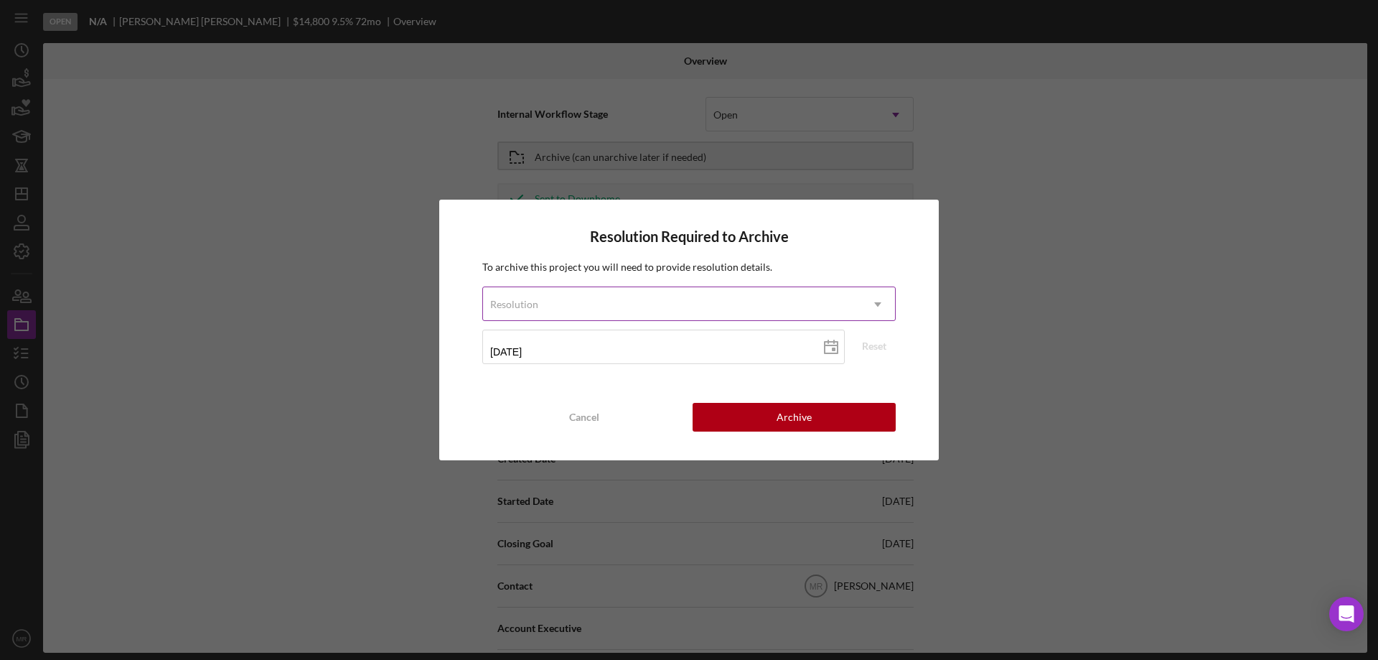
click at [703, 299] on div "Resolution" at bounding box center [671, 304] width 377 height 33
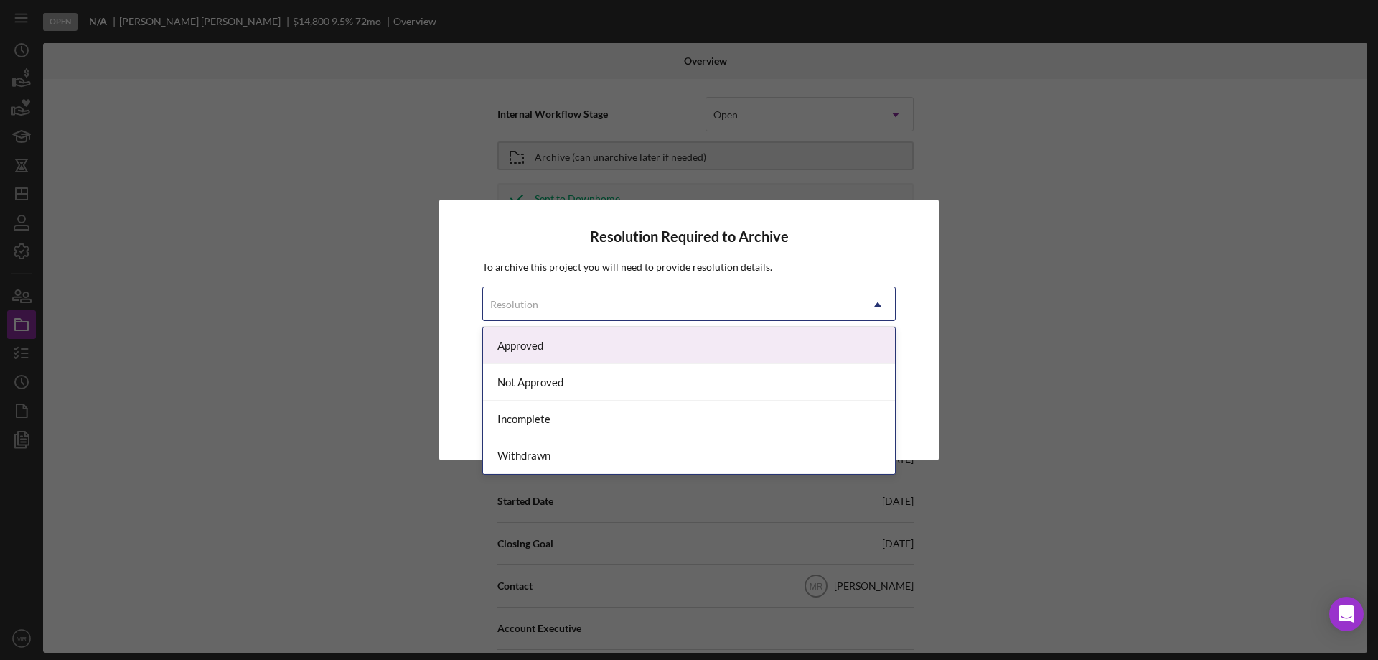
click at [658, 354] on div "Approved" at bounding box center [689, 345] width 412 height 37
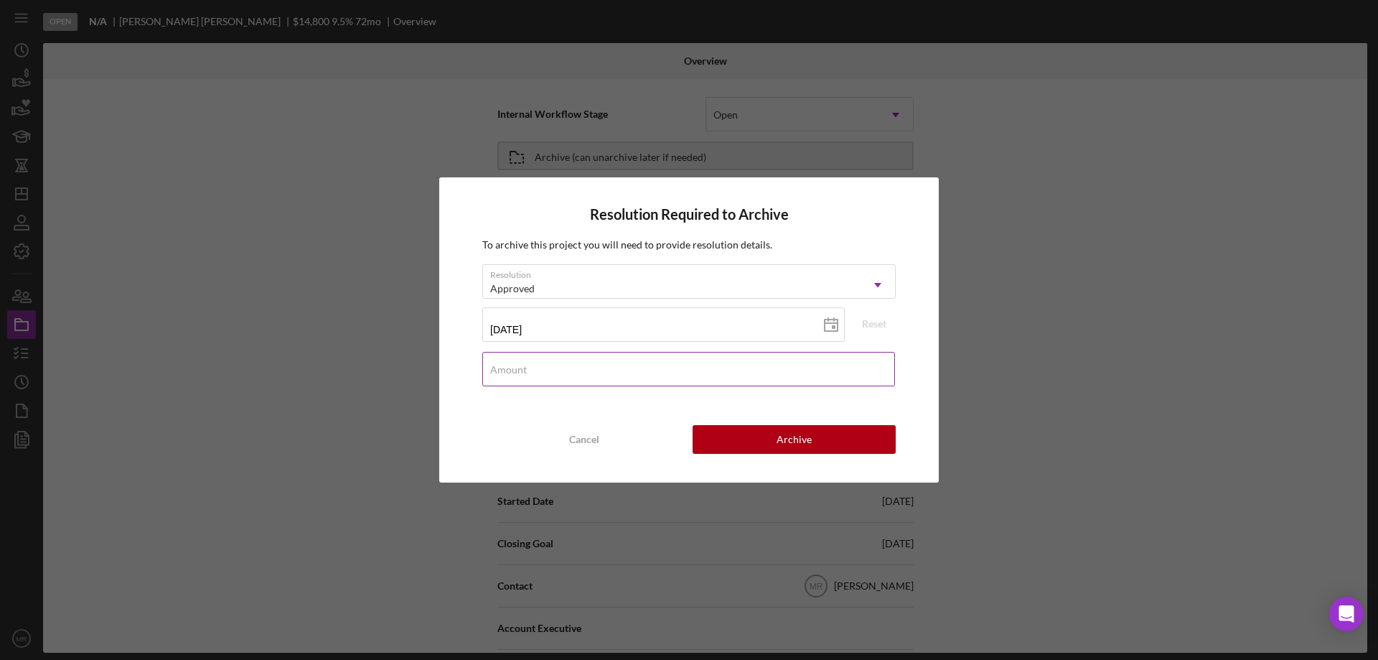
click at [649, 366] on div "Amount" at bounding box center [688, 370] width 413 height 36
type input "$14,800"
click at [799, 443] on div "Archive" at bounding box center [794, 439] width 35 height 29
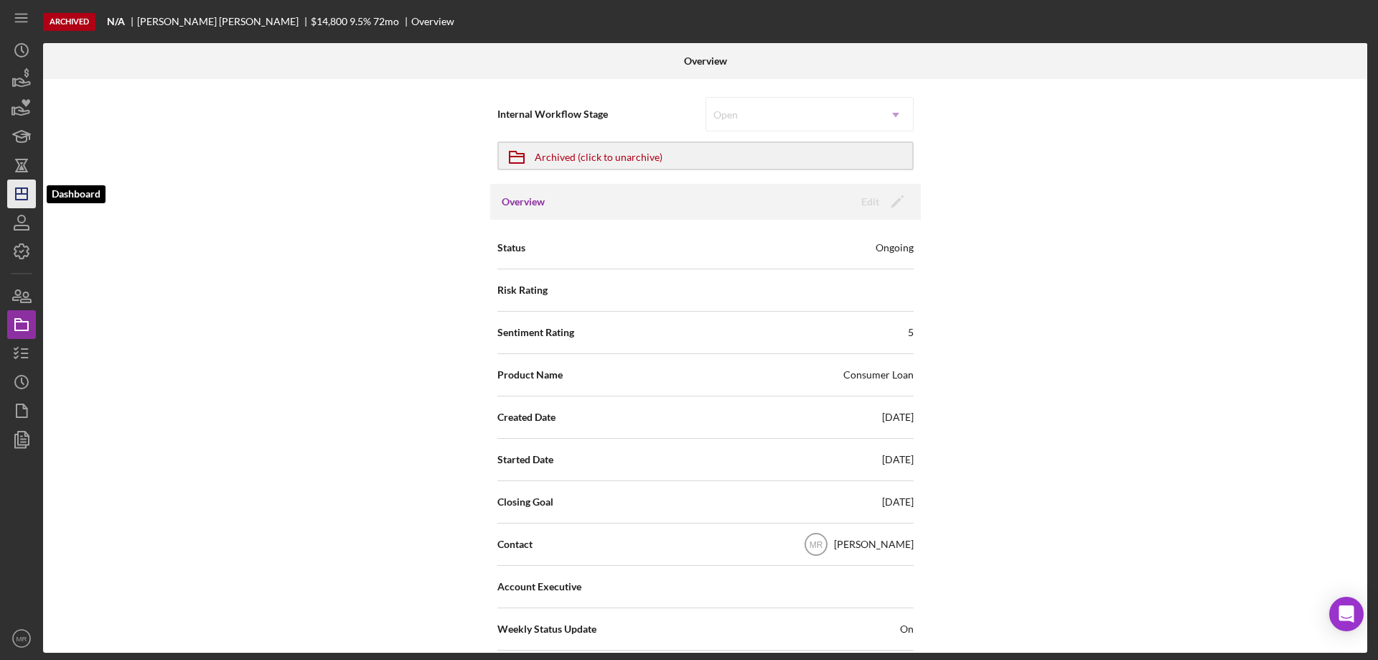
click at [19, 194] on line "button" at bounding box center [21, 194] width 11 height 0
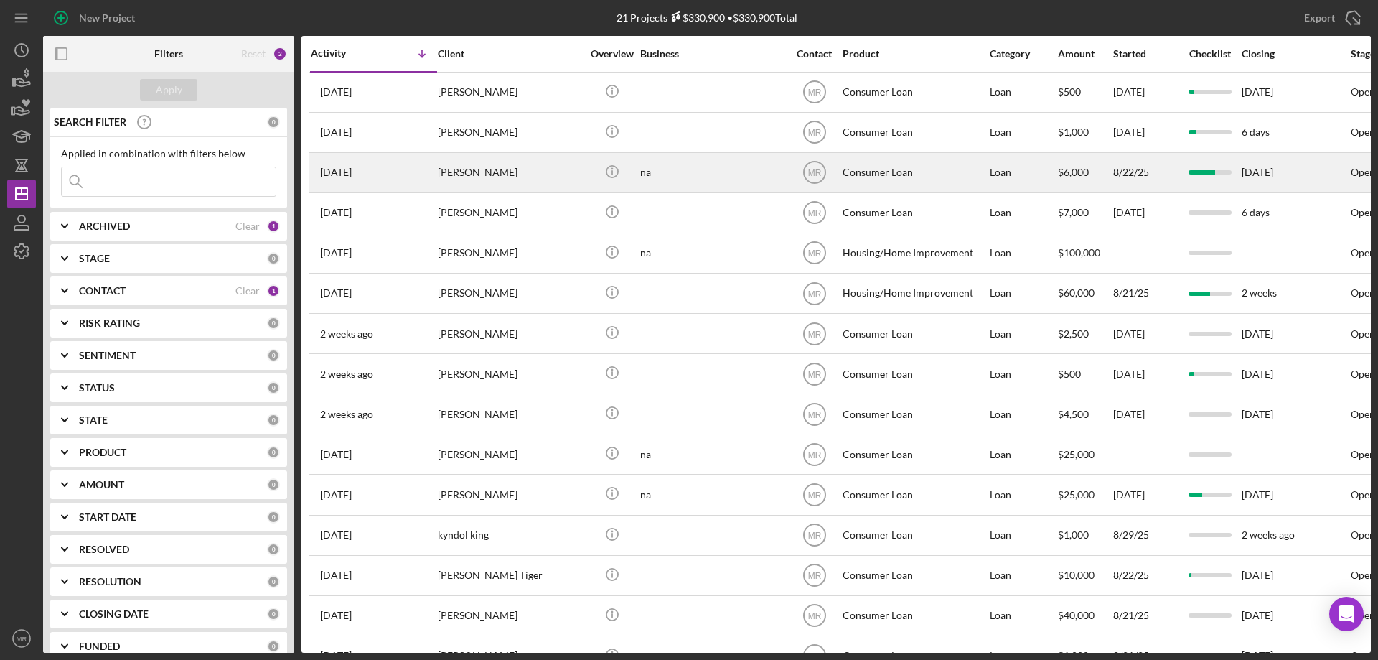
click at [736, 169] on div "na" at bounding box center [712, 173] width 144 height 38
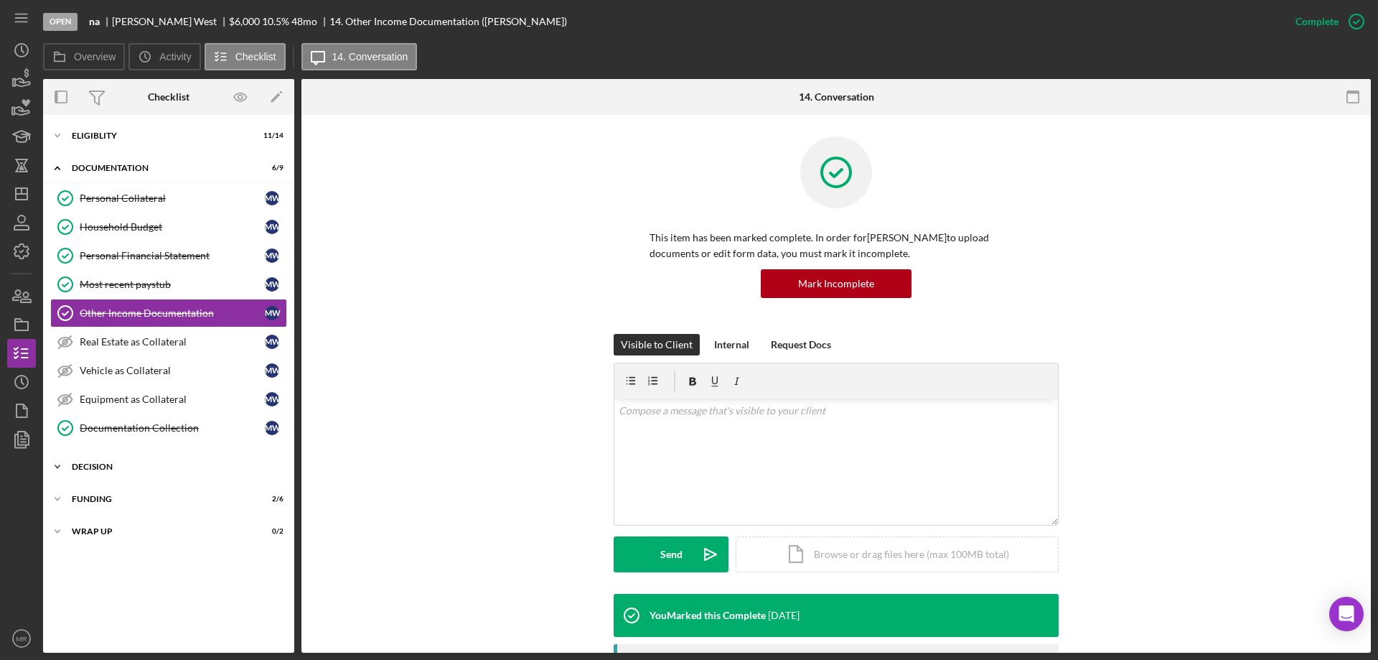
click at [94, 461] on div "Icon/Expander Decision 2 / 3" at bounding box center [168, 466] width 251 height 29
click at [100, 591] on div "Funding" at bounding box center [174, 592] width 205 height 9
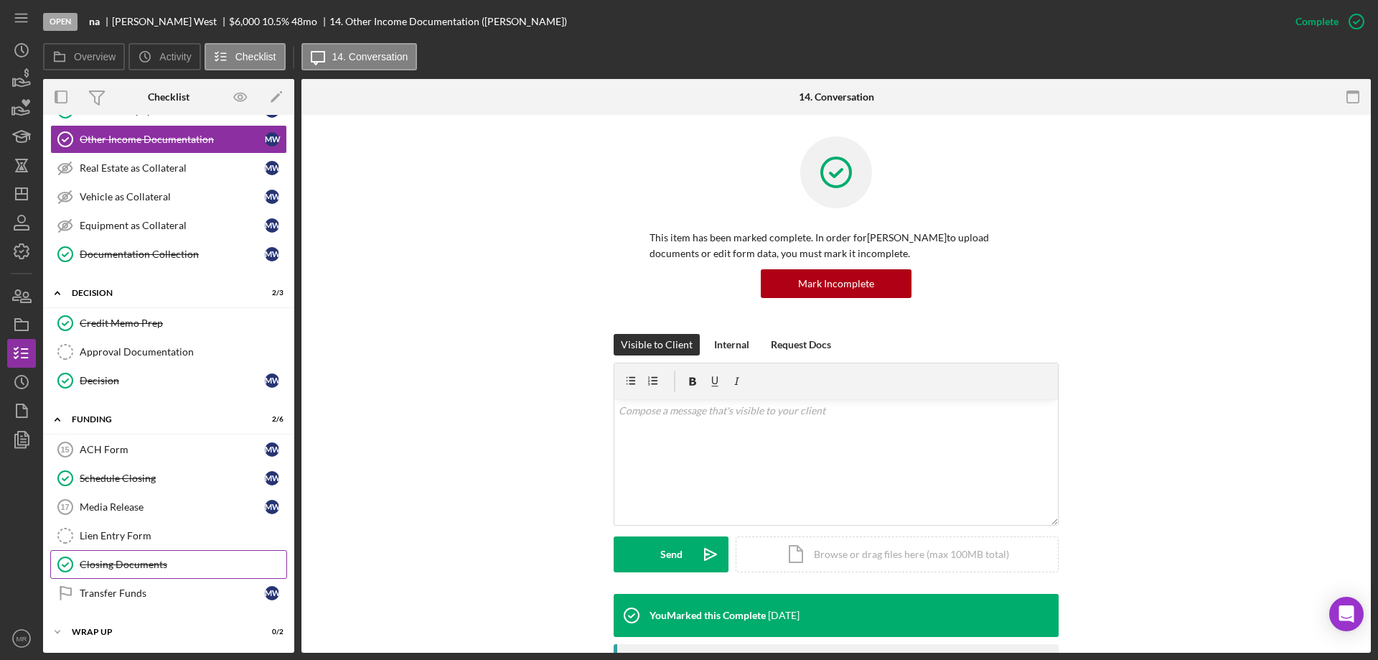
scroll to position [175, 0]
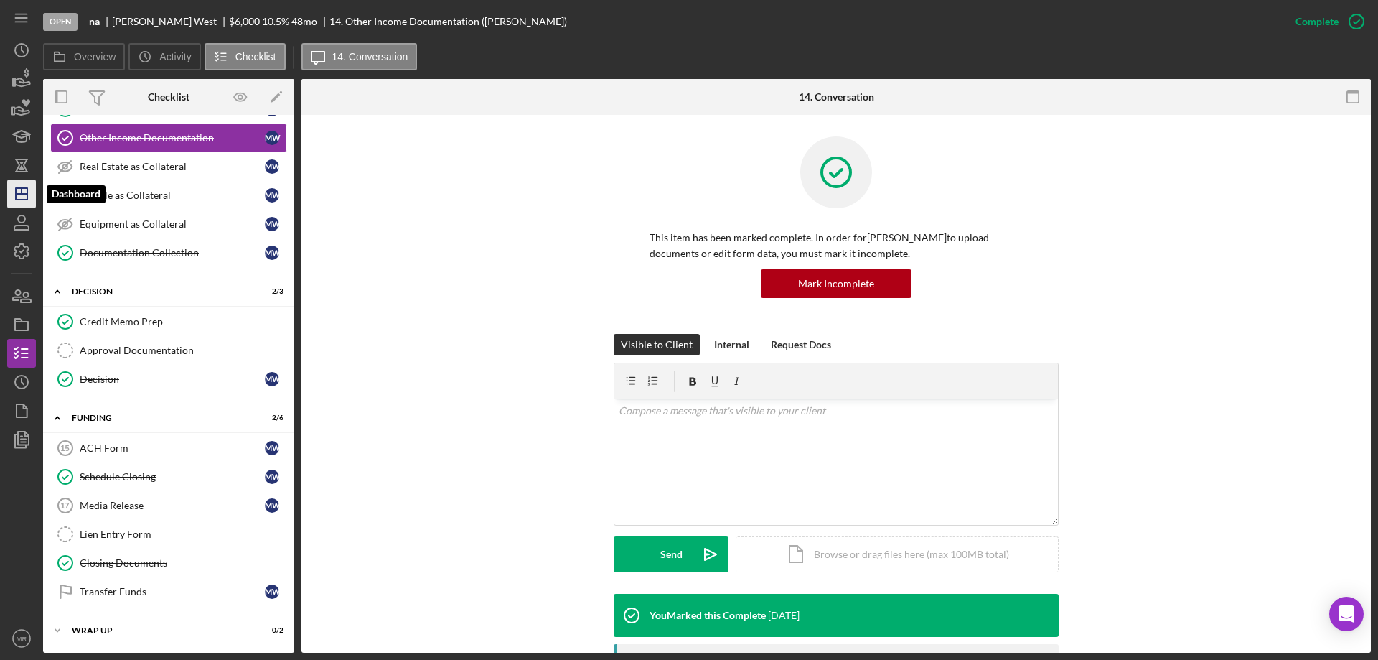
click at [21, 188] on polygon "button" at bounding box center [21, 193] width 11 height 11
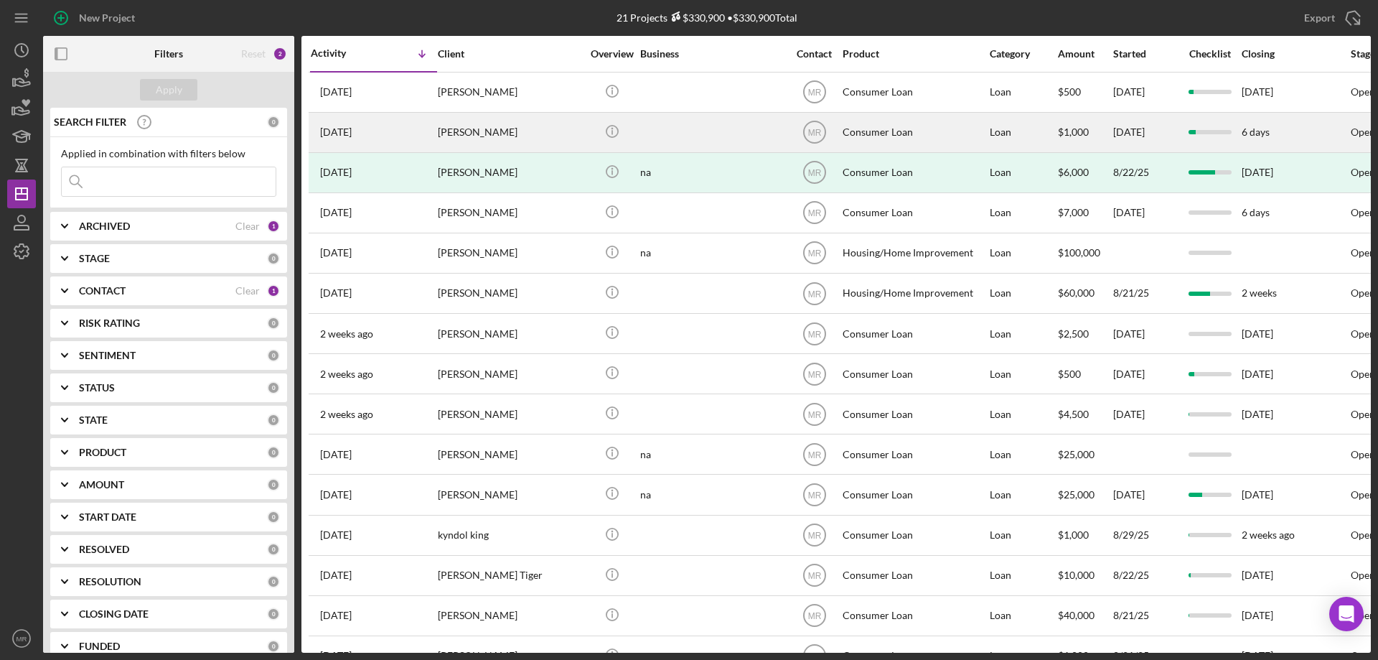
click at [710, 132] on div at bounding box center [712, 132] width 144 height 38
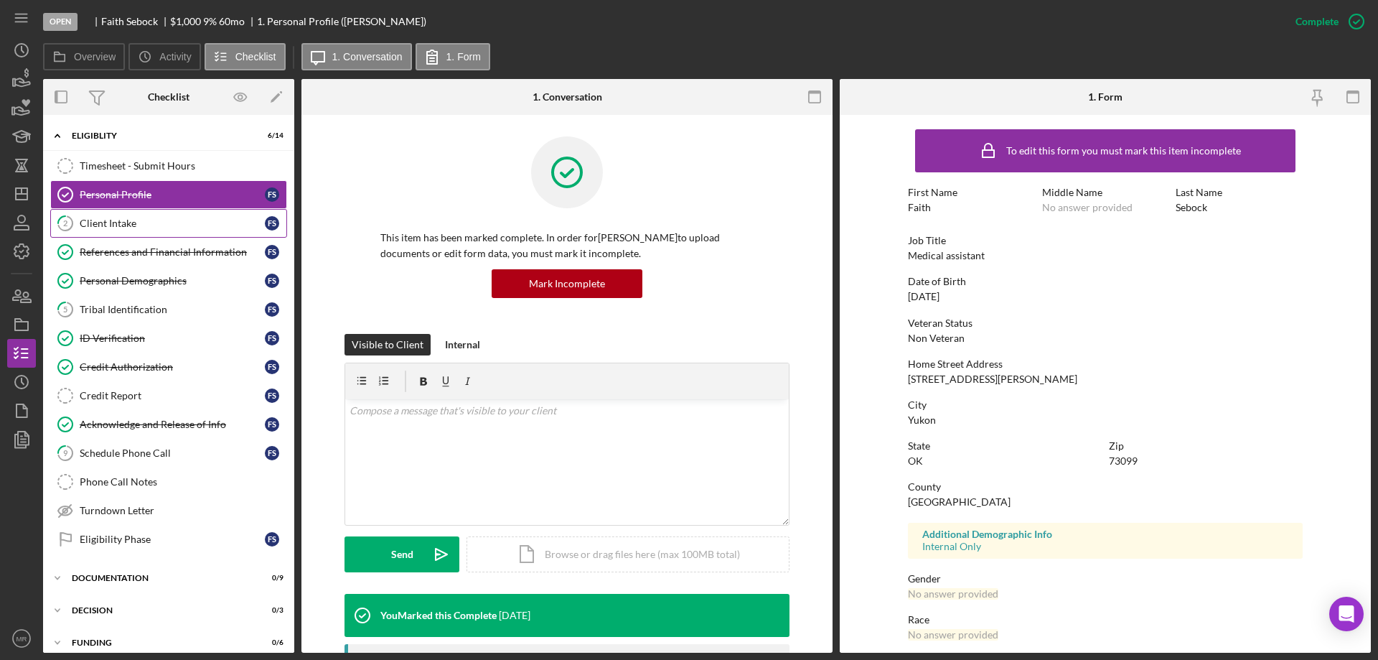
click at [128, 224] on div "Client Intake" at bounding box center [172, 222] width 185 height 11
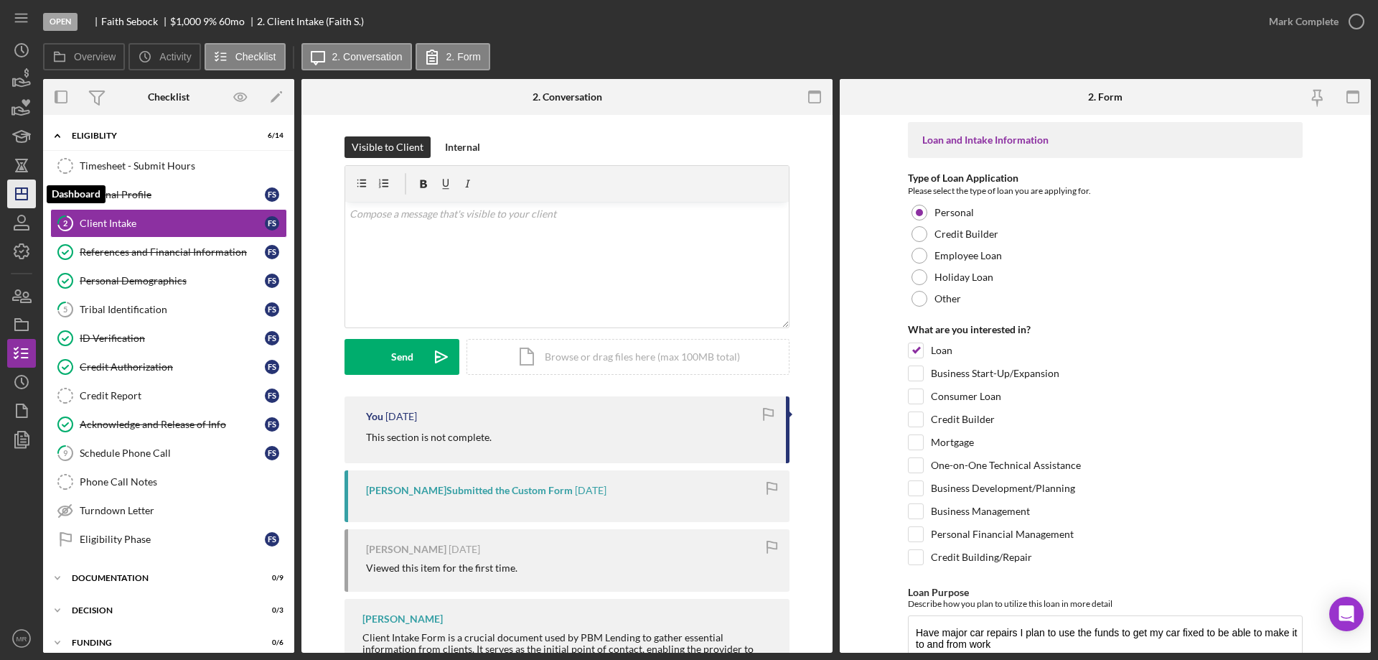
click at [22, 196] on icon "Icon/Dashboard" at bounding box center [22, 194] width 36 height 36
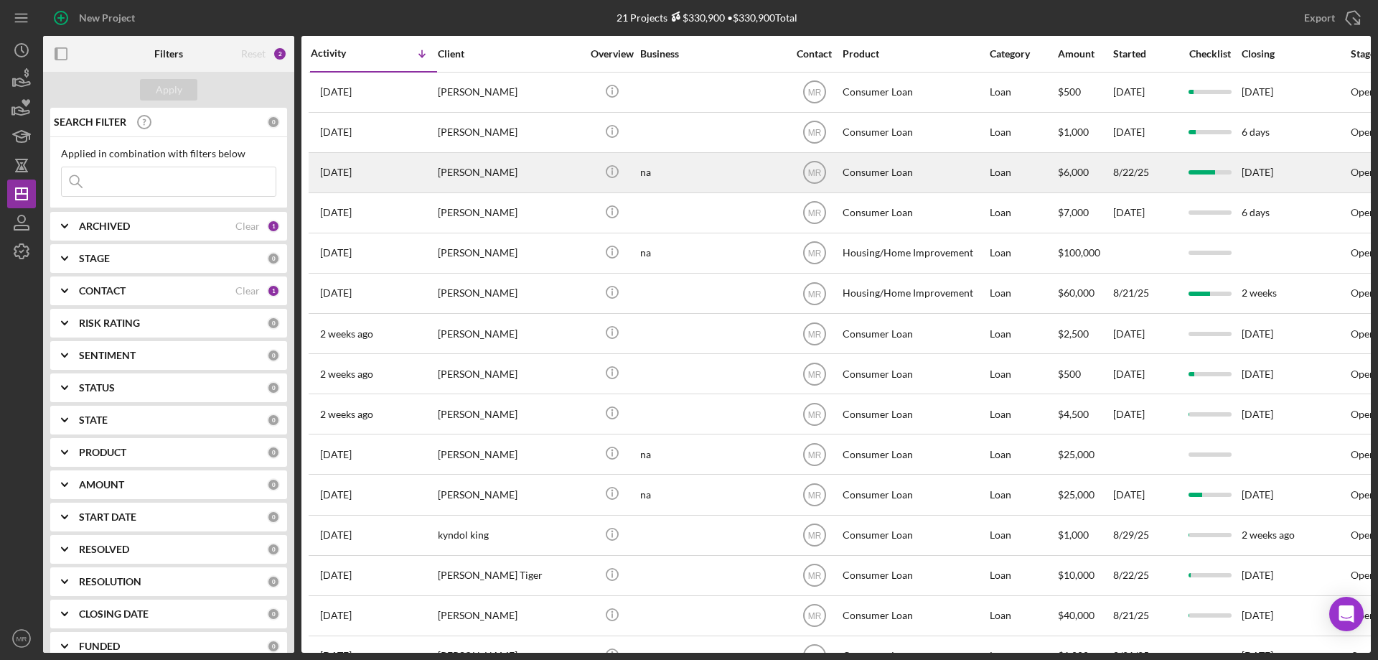
click at [497, 173] on div "[PERSON_NAME]" at bounding box center [510, 173] width 144 height 38
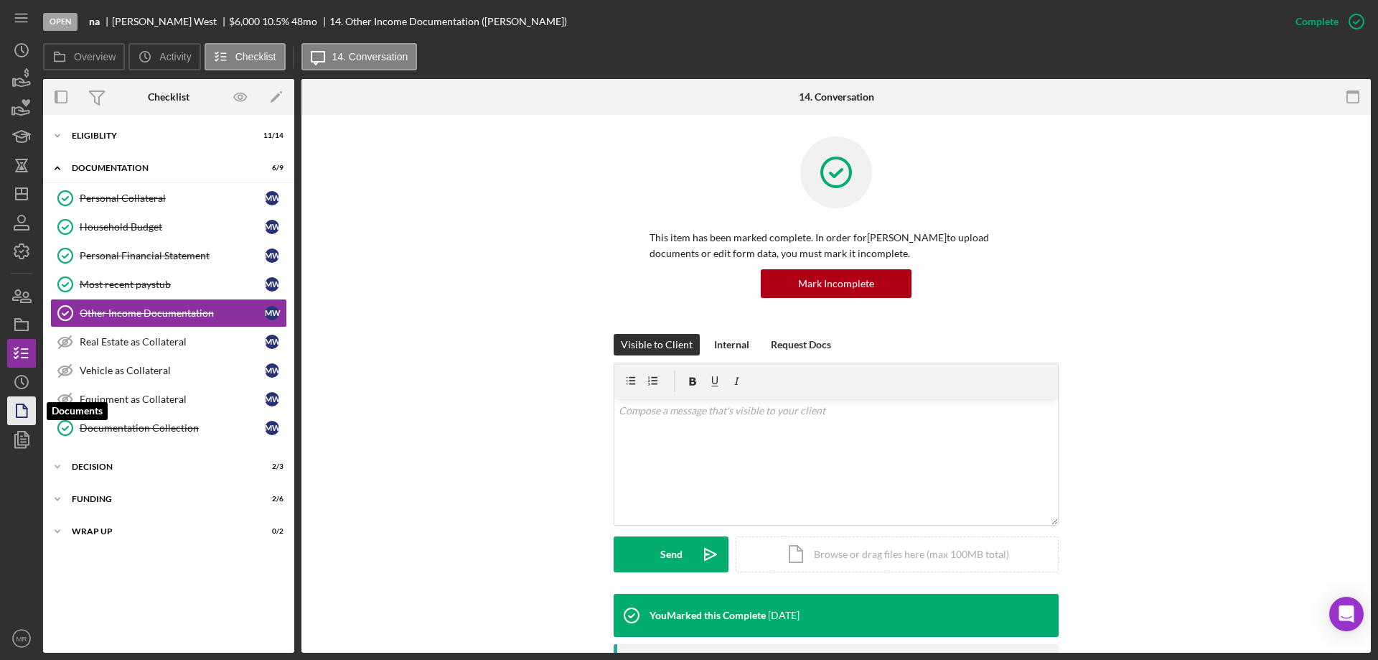
click at [20, 417] on polygon "button" at bounding box center [22, 410] width 11 height 13
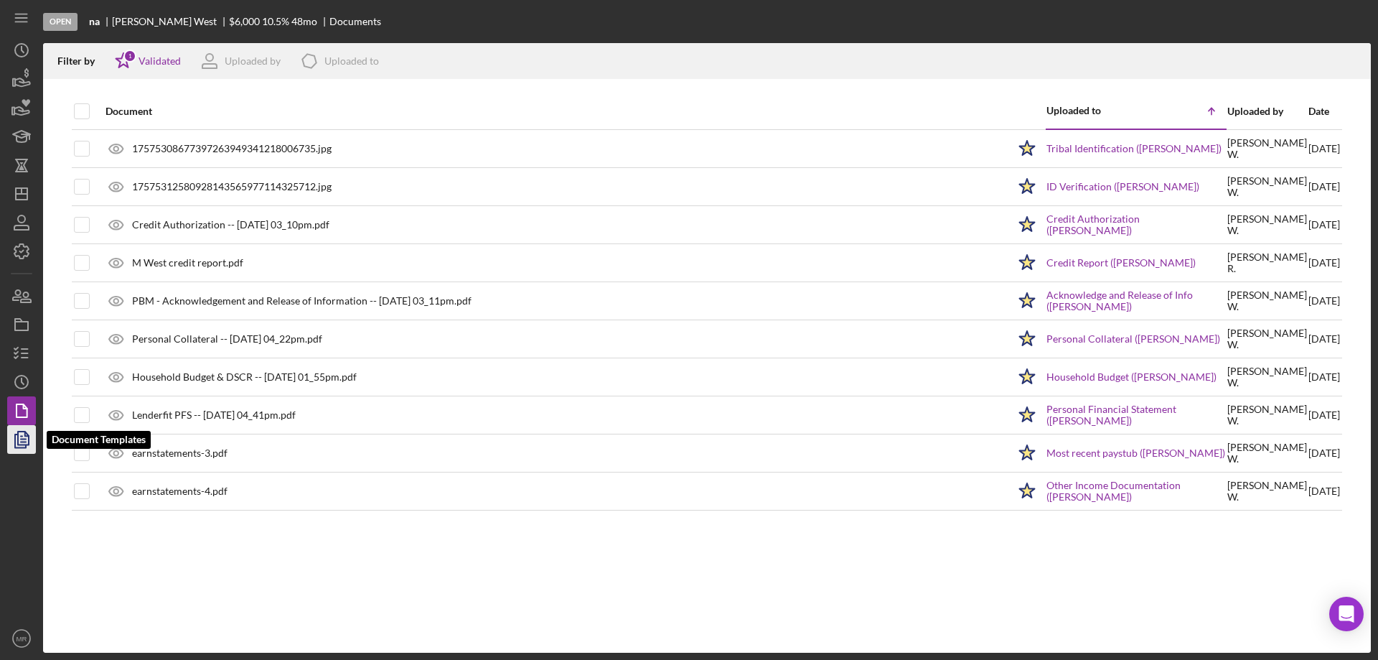
click at [27, 435] on icon "button" at bounding box center [22, 439] width 36 height 36
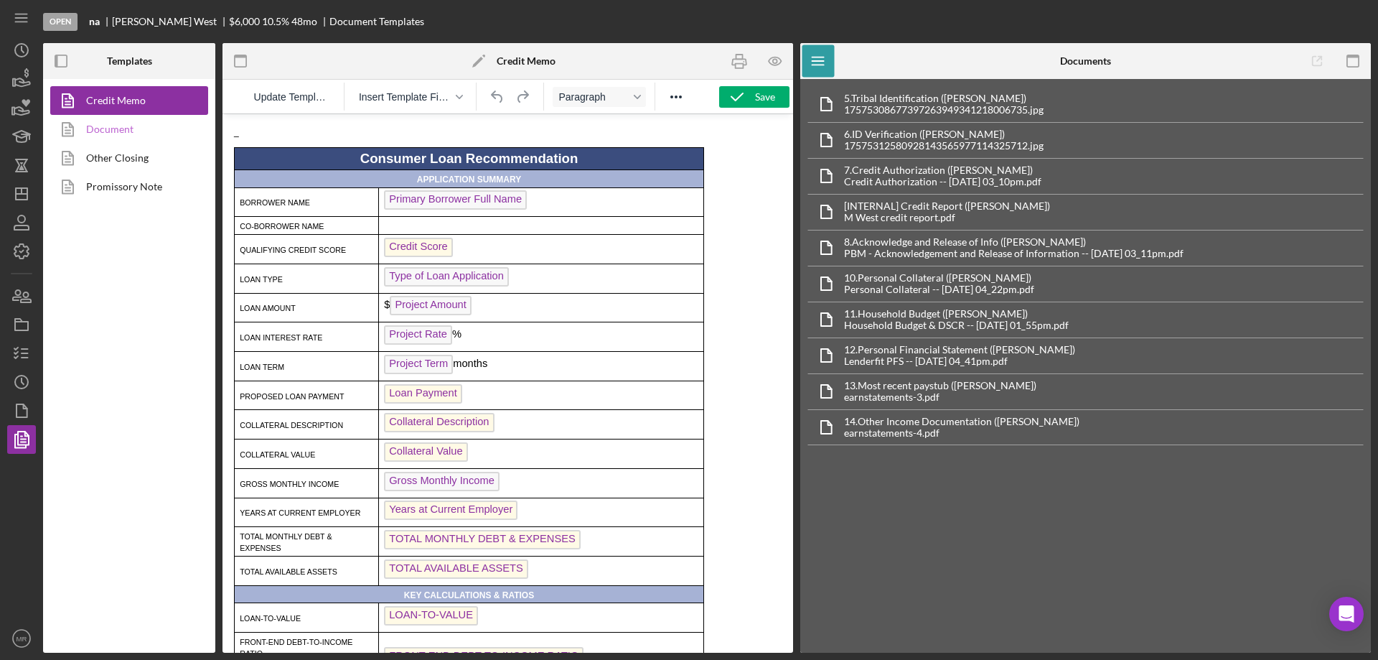
click at [114, 126] on link "Document" at bounding box center [125, 129] width 151 height 29
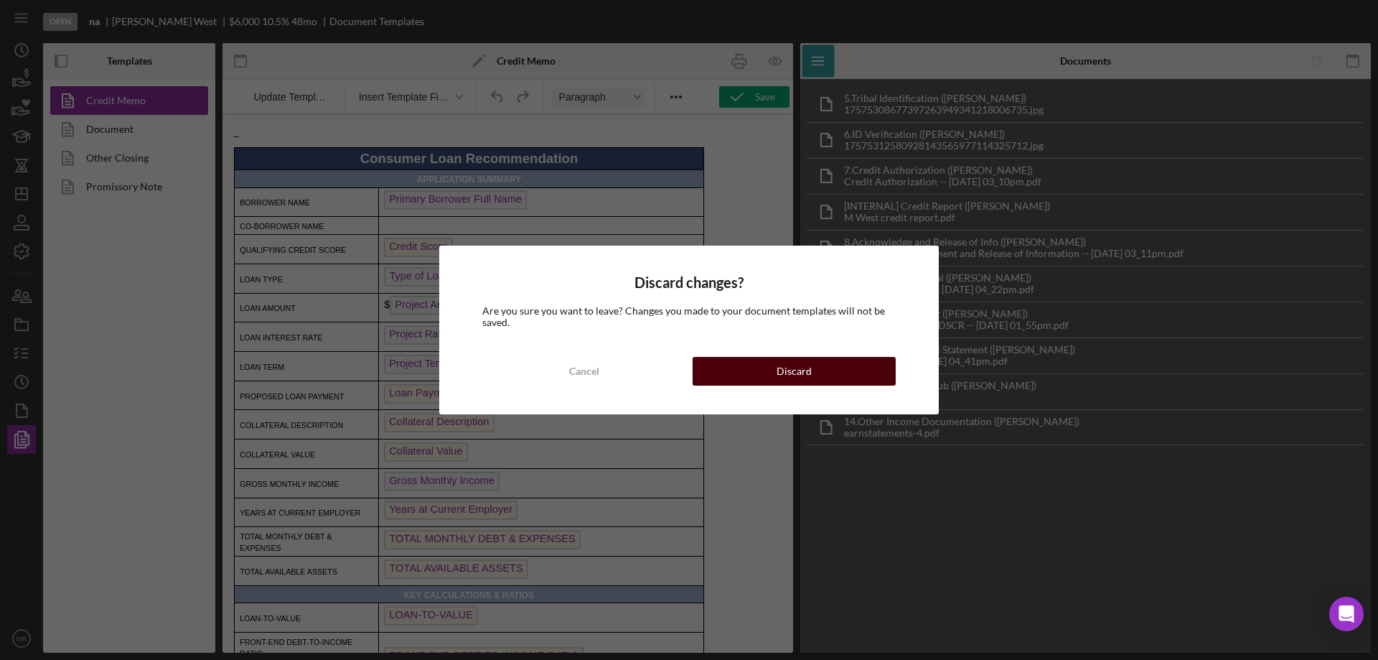
drag, startPoint x: 826, startPoint y: 373, endPoint x: 797, endPoint y: 347, distance: 38.6
click at [826, 370] on button "Discard" at bounding box center [794, 371] width 203 height 29
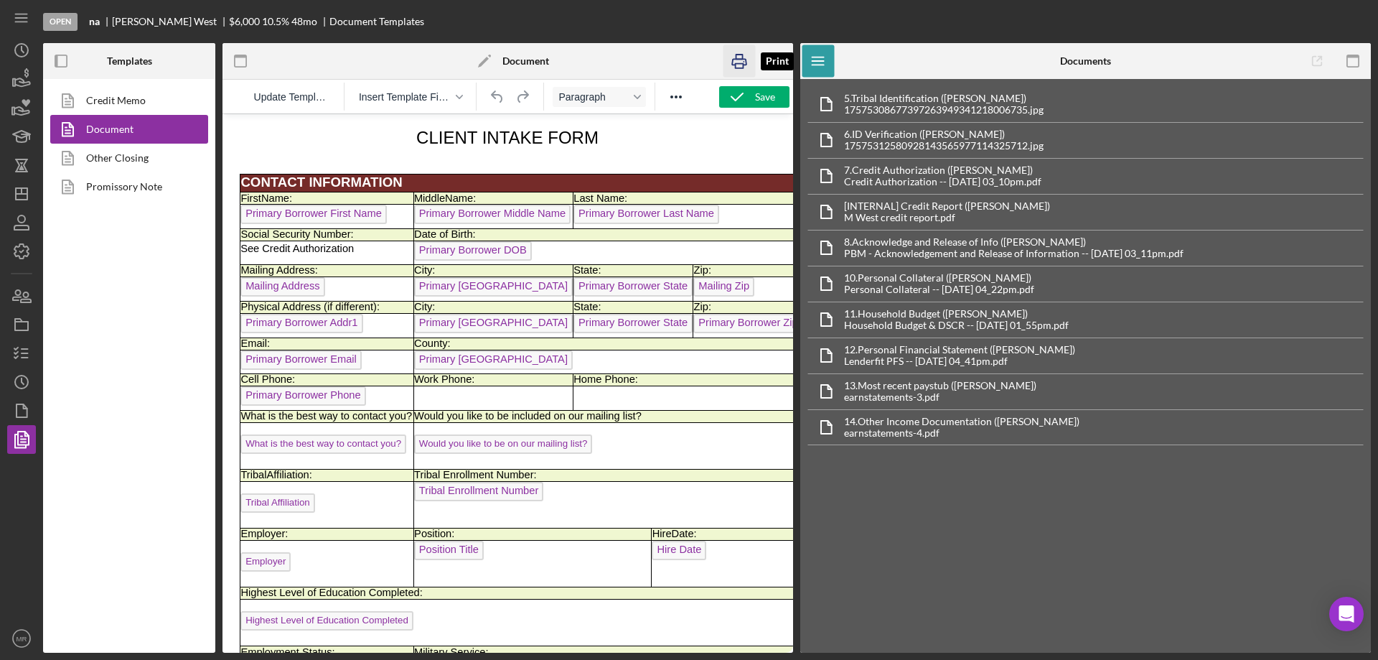
click at [738, 60] on icon "button" at bounding box center [739, 62] width 14 height 6
